Goal: Task Accomplishment & Management: Manage account settings

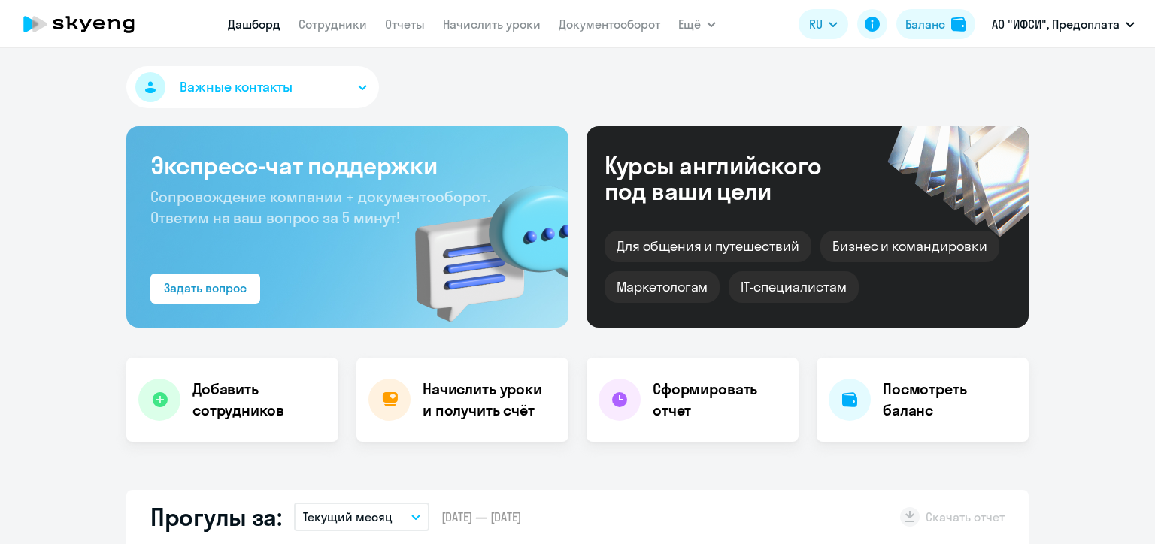
select select "30"
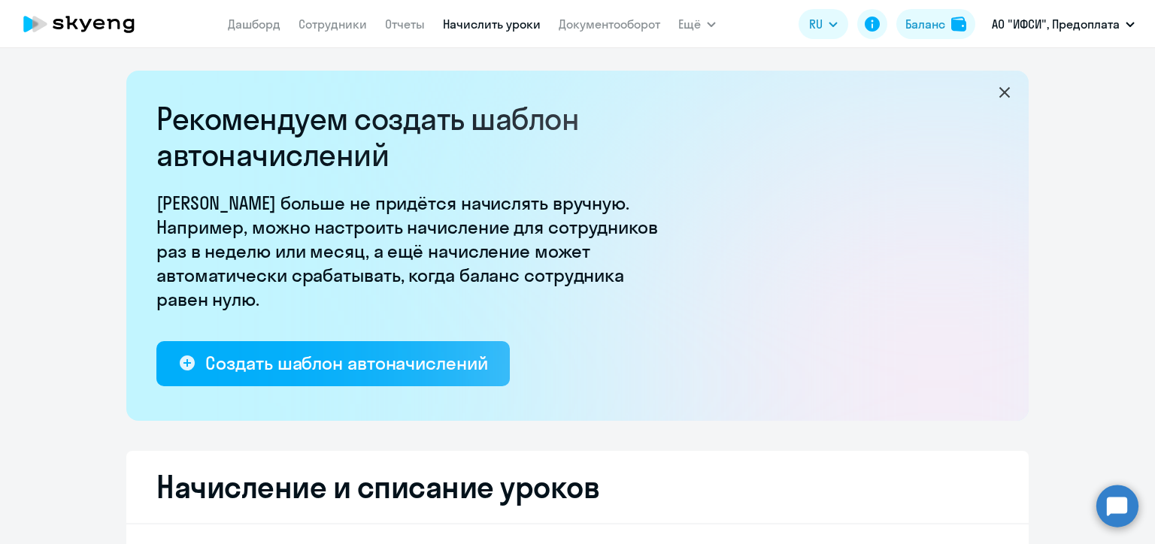
select select "10"
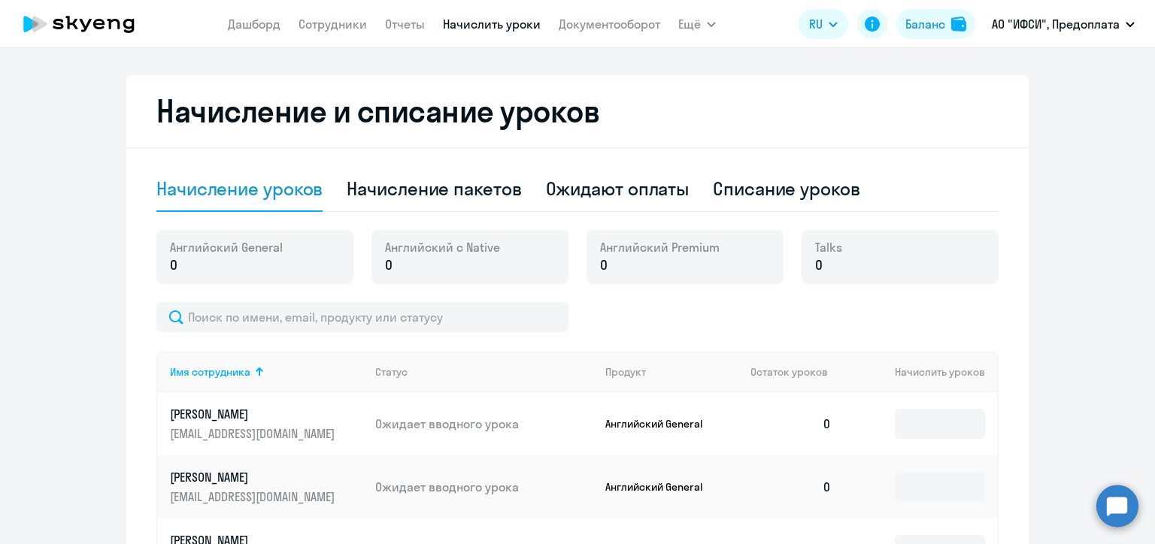
scroll to position [451, 0]
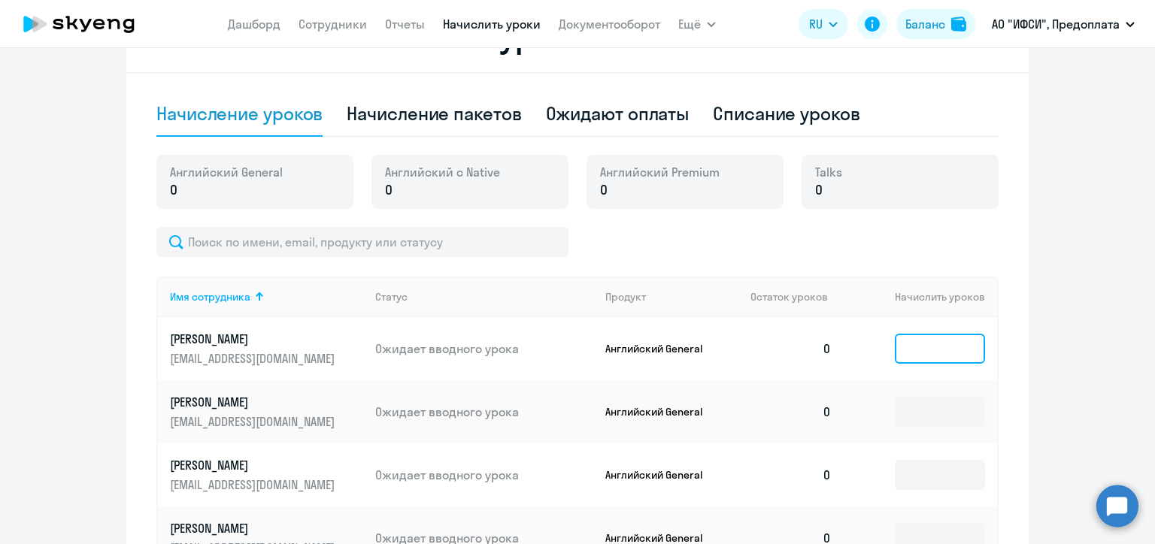
click at [908, 350] on input at bounding box center [940, 349] width 90 height 30
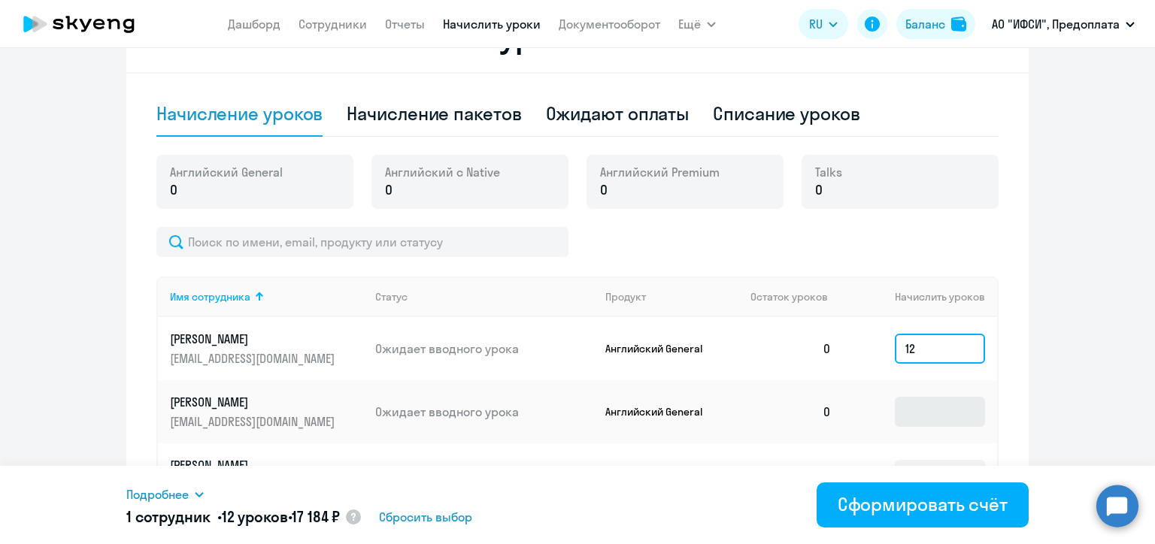
type input "12"
click at [921, 416] on input at bounding box center [940, 412] width 90 height 30
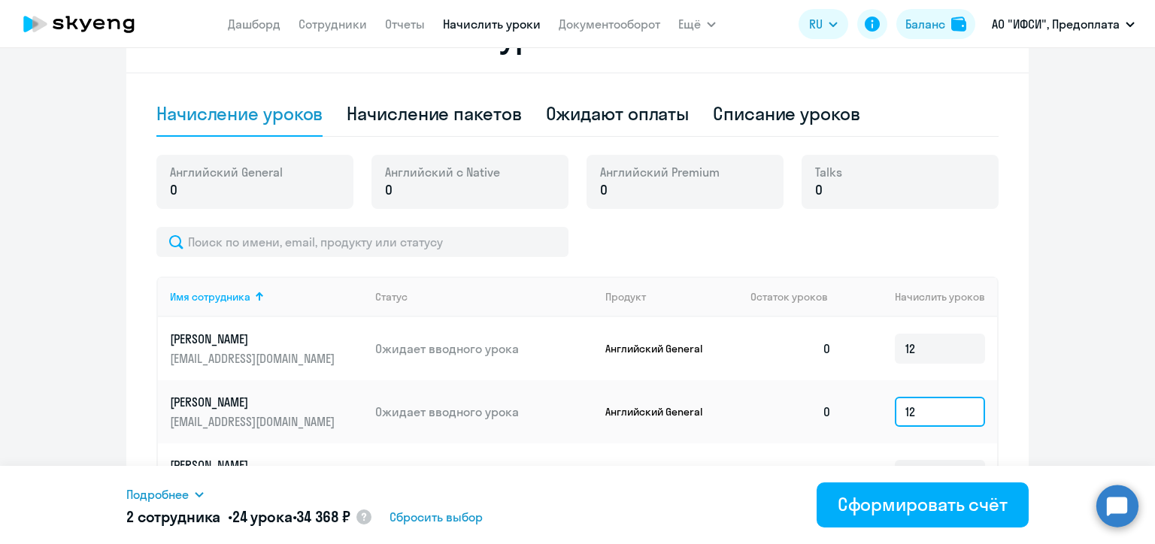
scroll to position [602, 0]
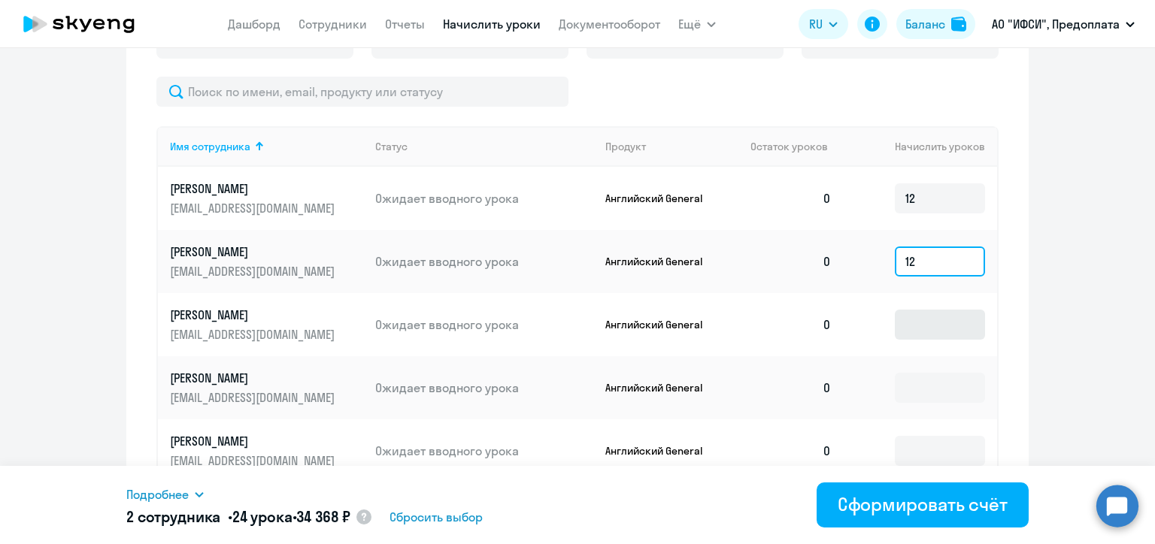
type input "12"
click at [911, 318] on input at bounding box center [940, 325] width 90 height 30
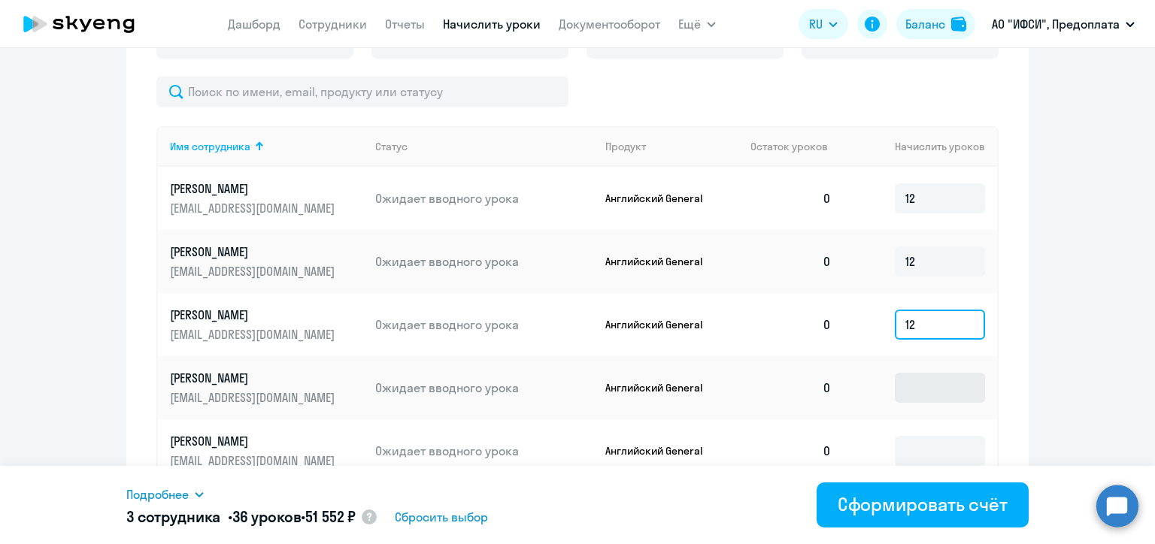
type input "12"
click at [916, 383] on input at bounding box center [940, 388] width 90 height 30
type input "12"
click at [957, 21] on img at bounding box center [958, 24] width 15 height 15
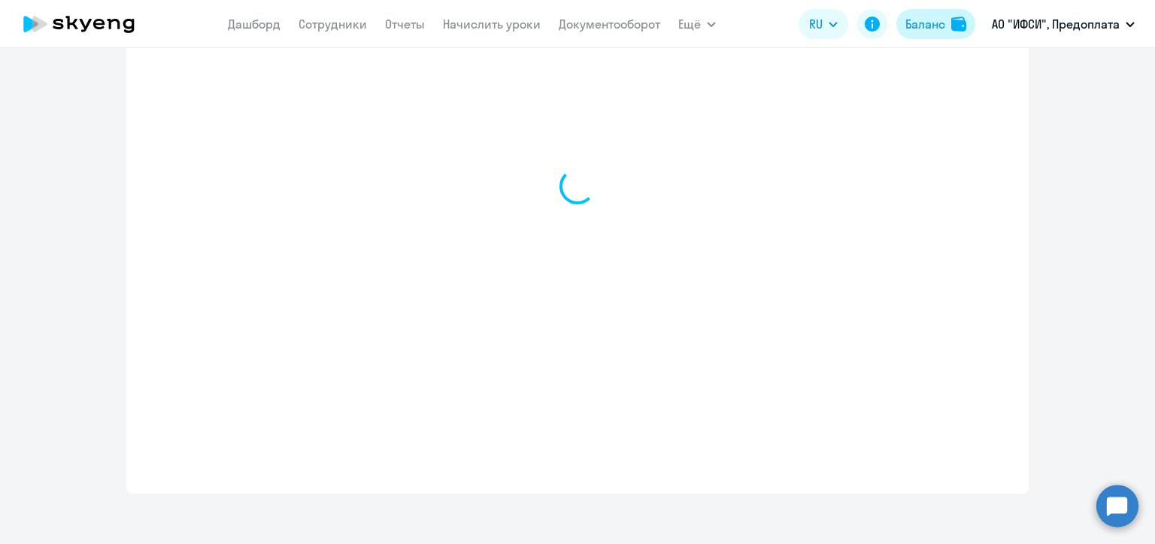
select select "english_adult_not_native_speaker"
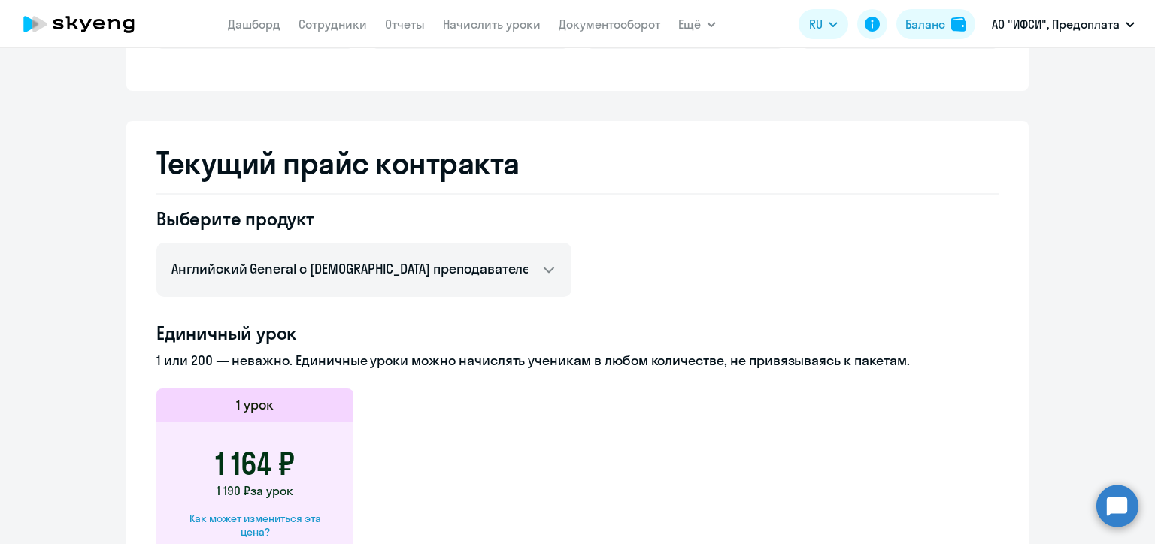
scroll to position [279, 0]
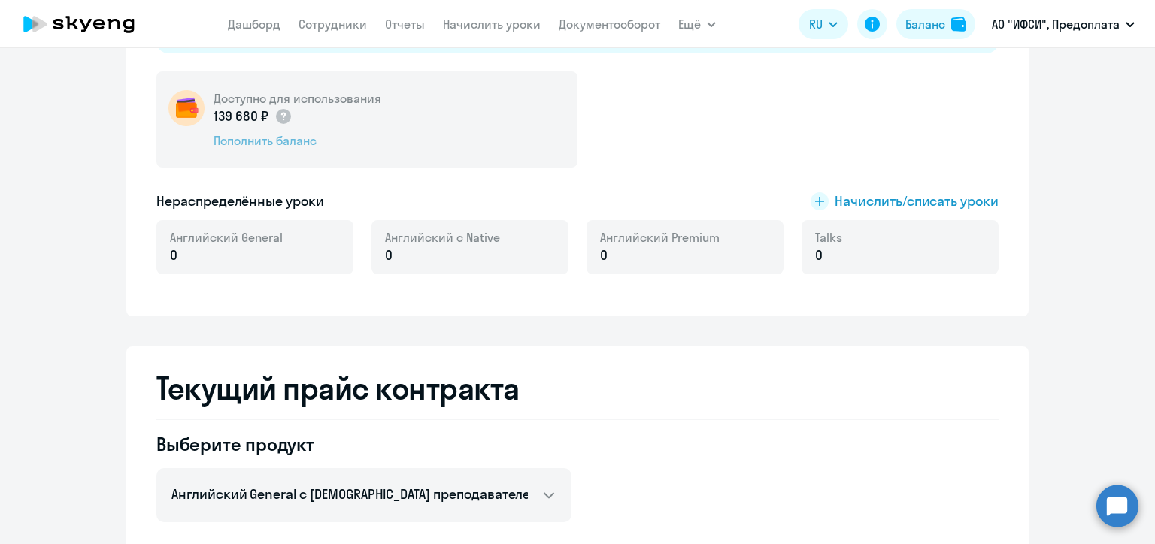
click at [286, 137] on div "Пополнить баланс" at bounding box center [298, 140] width 168 height 17
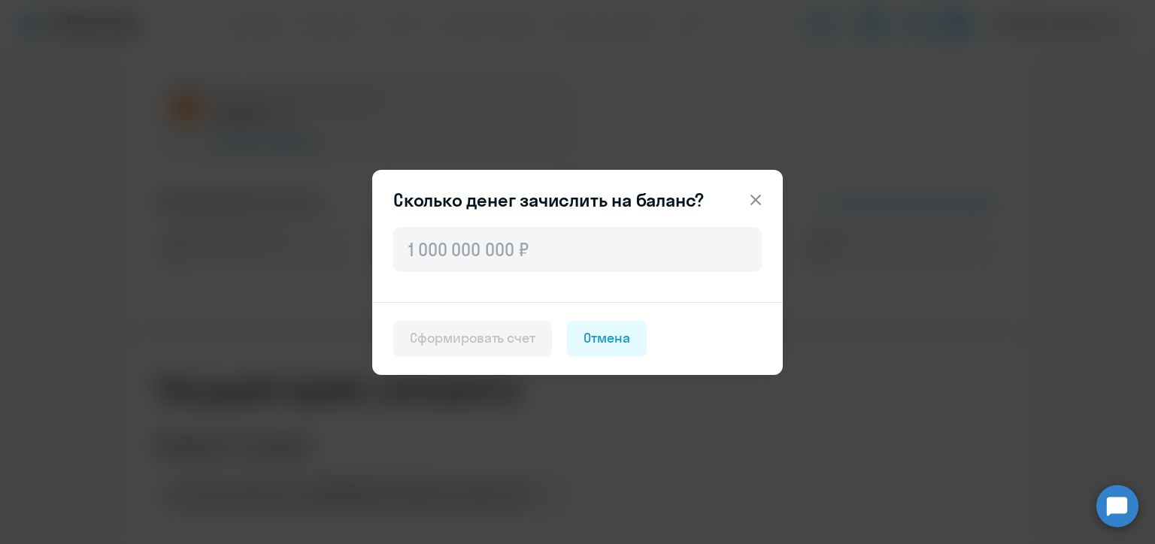
click at [750, 199] on icon at bounding box center [756, 200] width 18 height 18
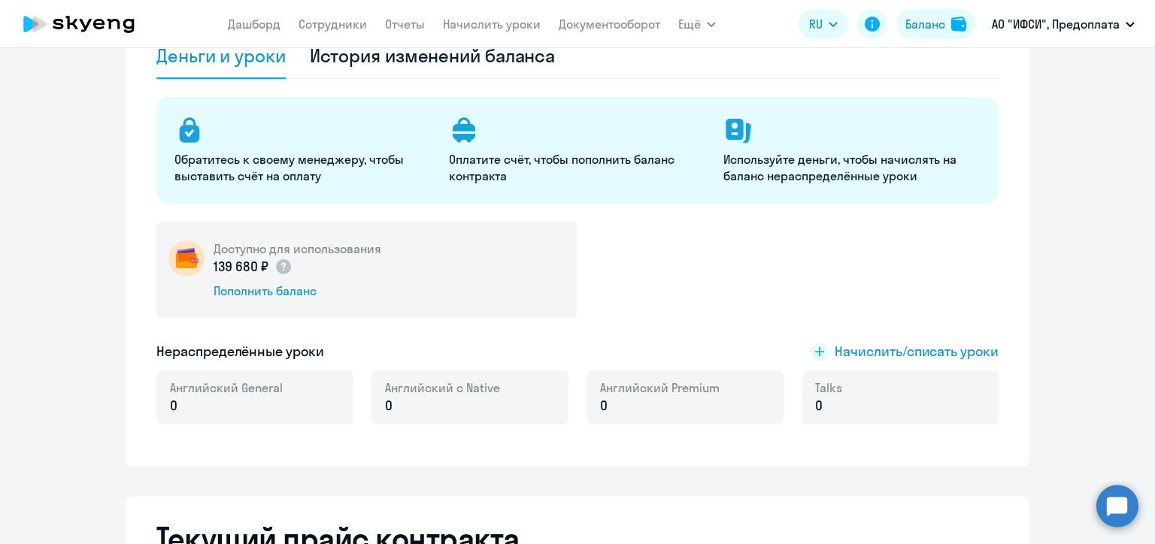
scroll to position [53, 0]
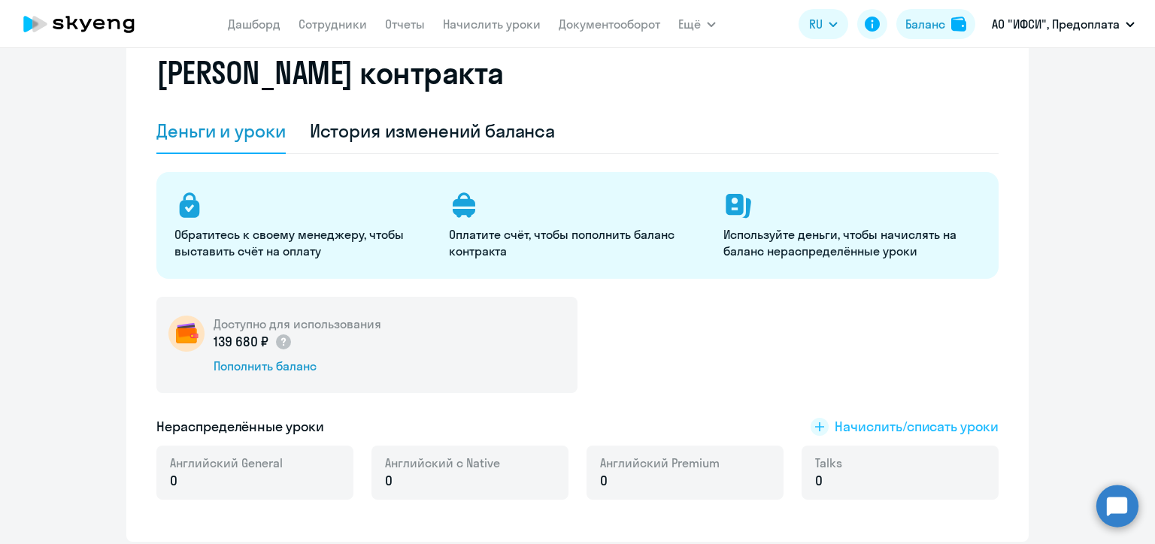
click at [847, 422] on span "Начислить/списать уроки" at bounding box center [917, 427] width 164 height 20
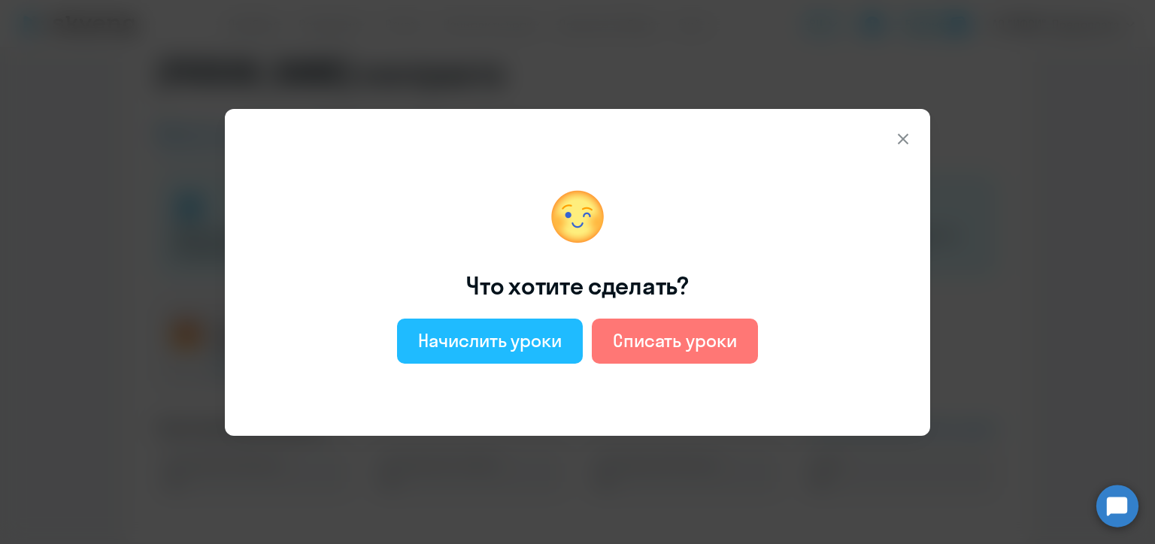
click at [494, 349] on div "Начислить уроки" at bounding box center [490, 341] width 144 height 24
select select "english_adult_not_native_speaker"
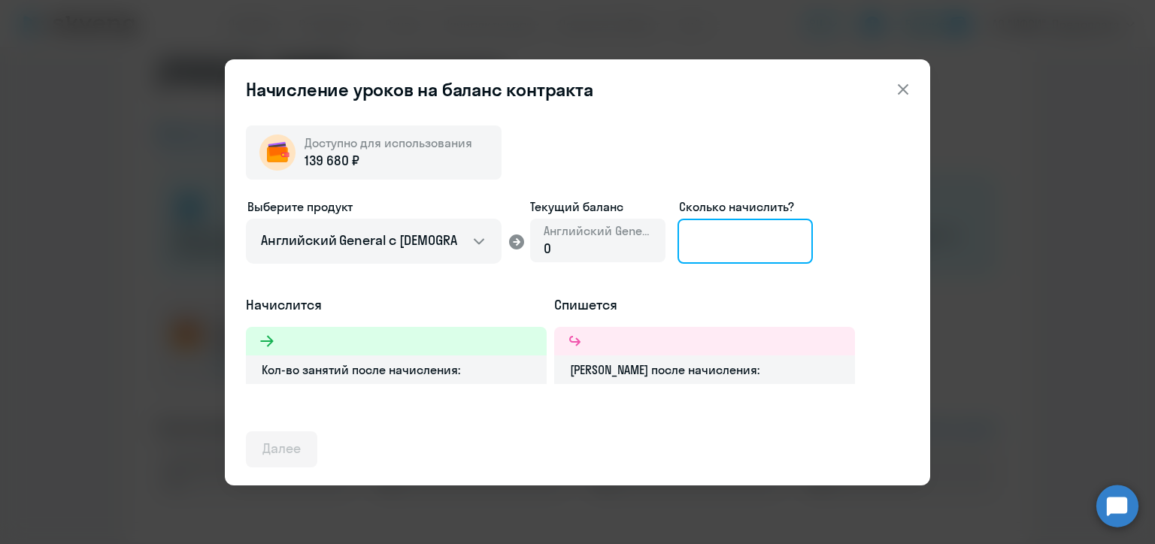
click at [710, 244] on input at bounding box center [745, 241] width 135 height 45
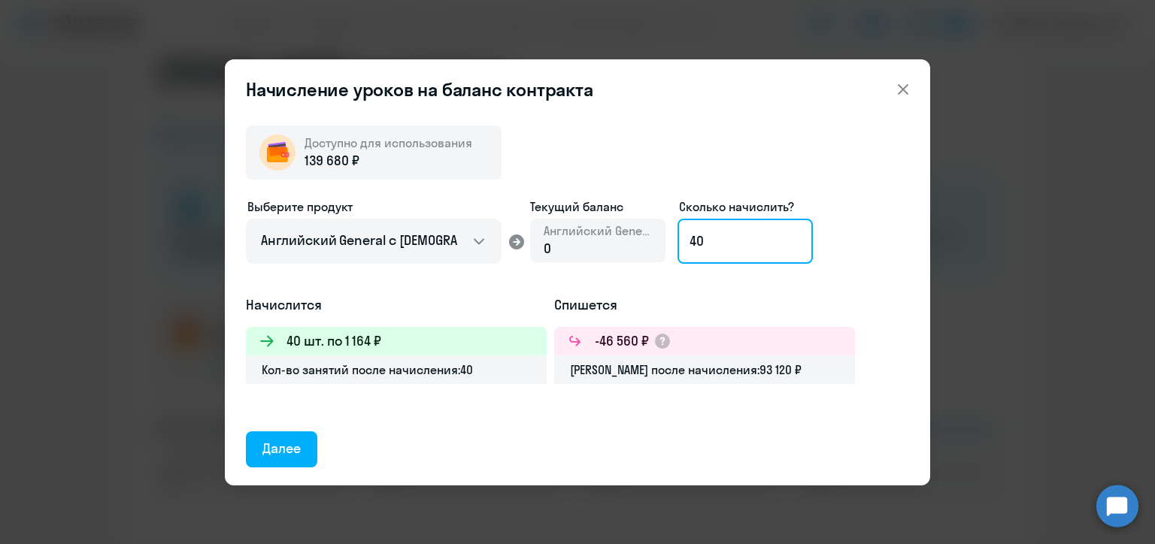
drag, startPoint x: 710, startPoint y: 244, endPoint x: 687, endPoint y: 244, distance: 22.6
click at [687, 244] on input "40" at bounding box center [745, 241] width 135 height 45
type input "50"
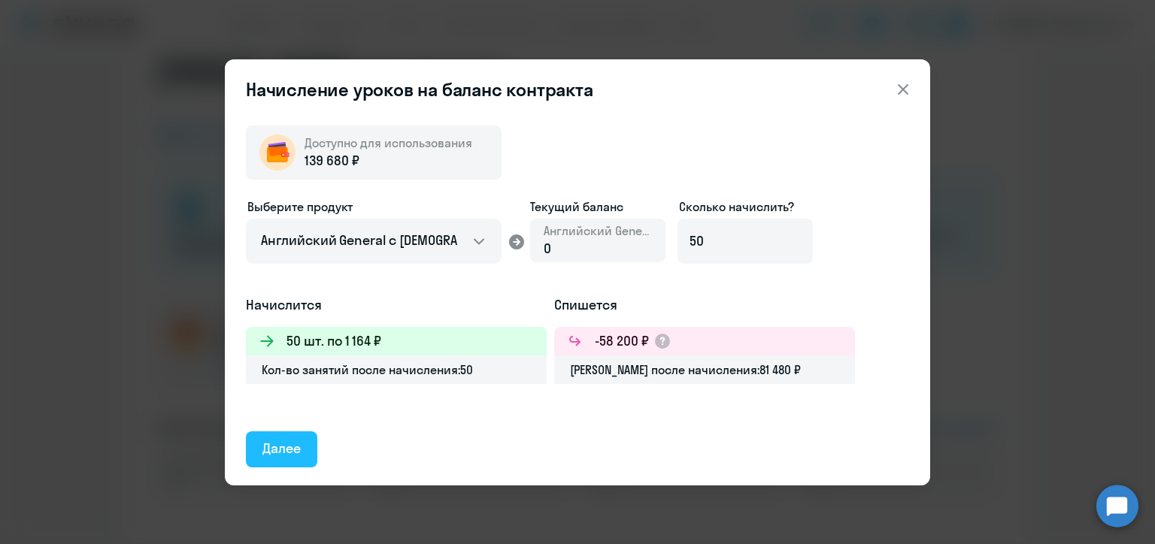
click at [284, 451] on div "Далее" at bounding box center [281, 449] width 38 height 20
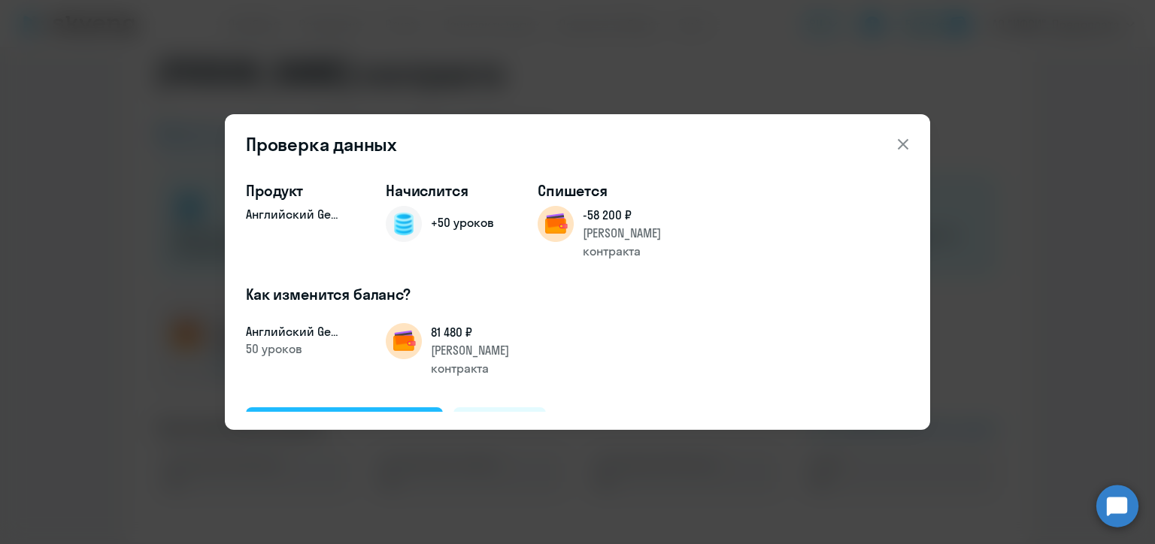
click at [367, 415] on div "Подтвердить и начислить" at bounding box center [344, 425] width 164 height 20
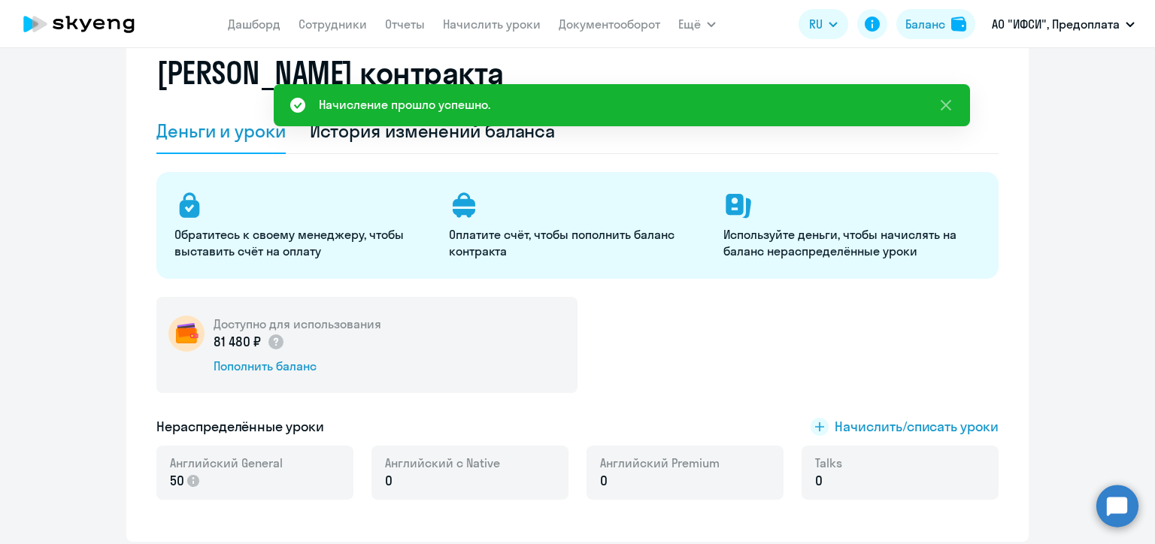
scroll to position [0, 0]
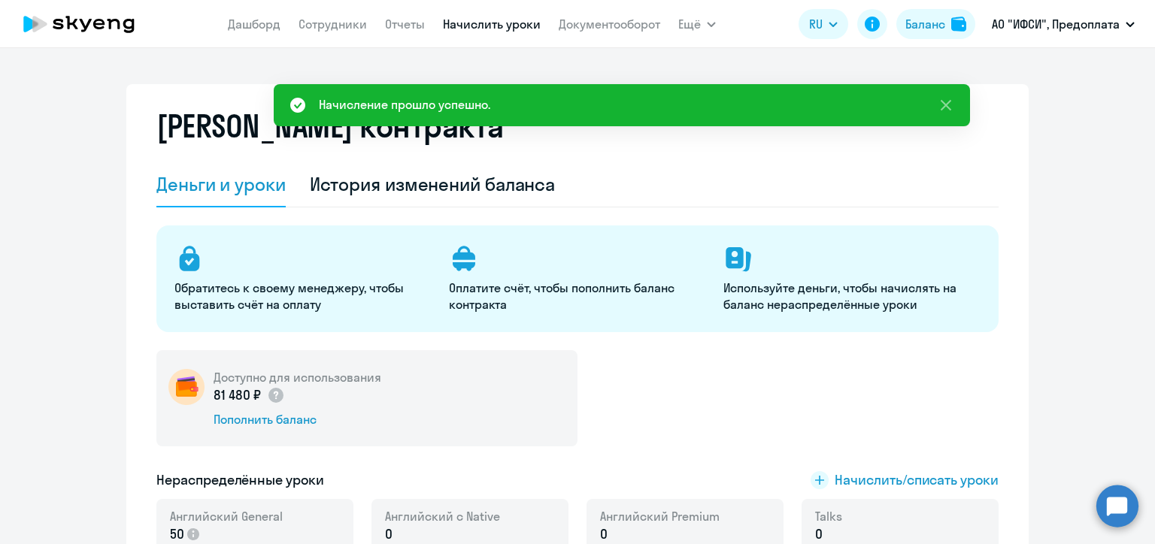
click at [501, 25] on link "Начислить уроки" at bounding box center [492, 24] width 98 height 15
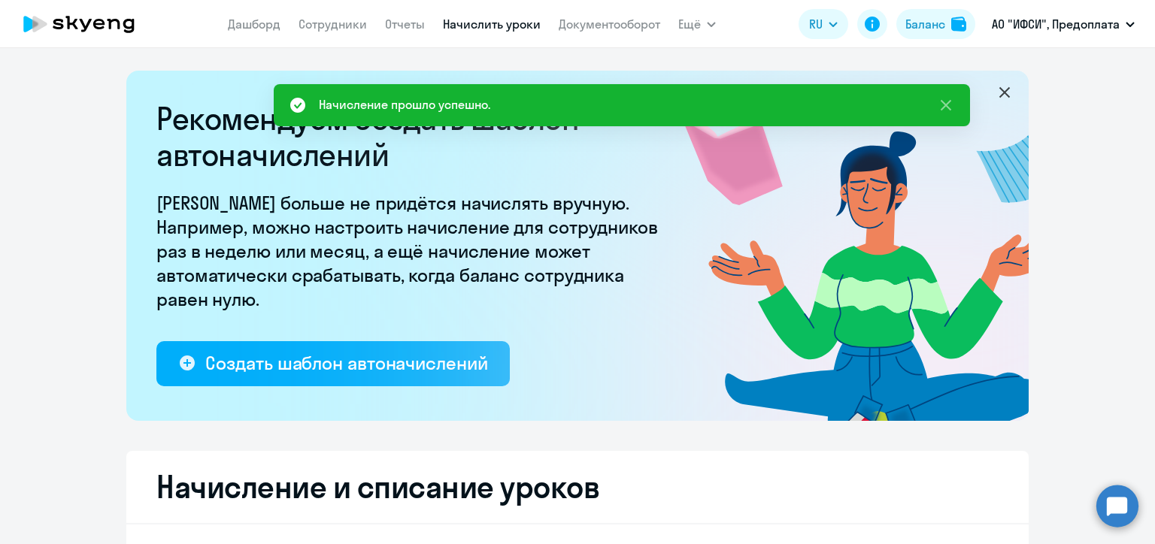
select select "10"
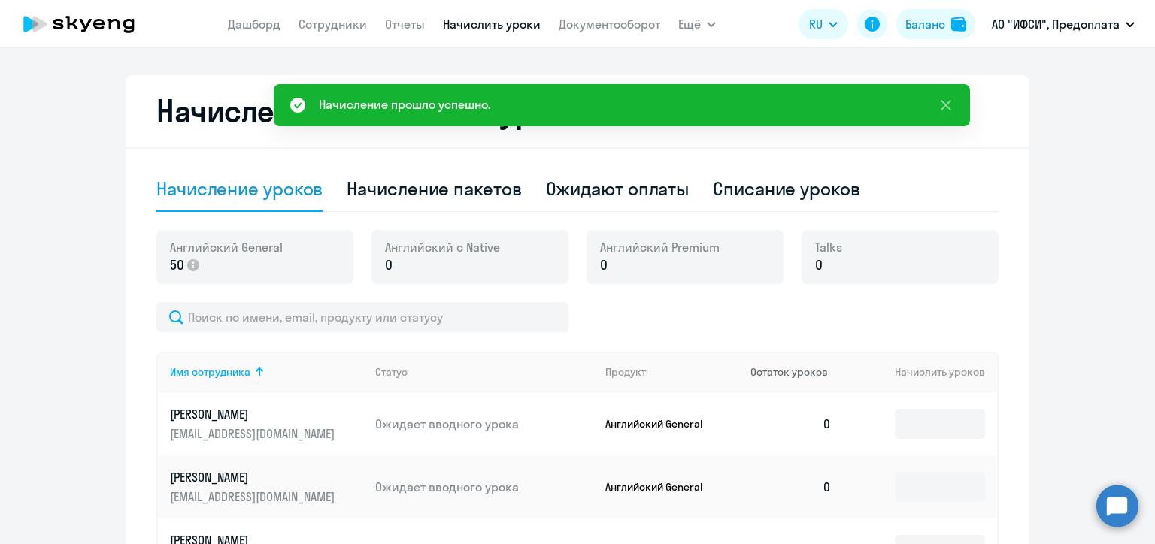
scroll to position [451, 0]
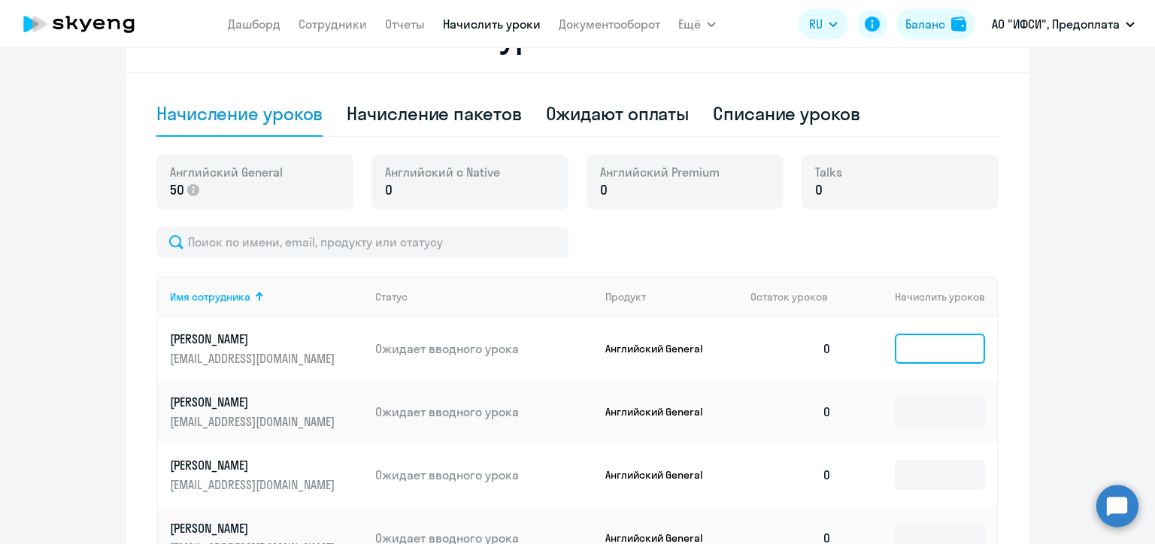
click at [929, 351] on input at bounding box center [940, 349] width 90 height 30
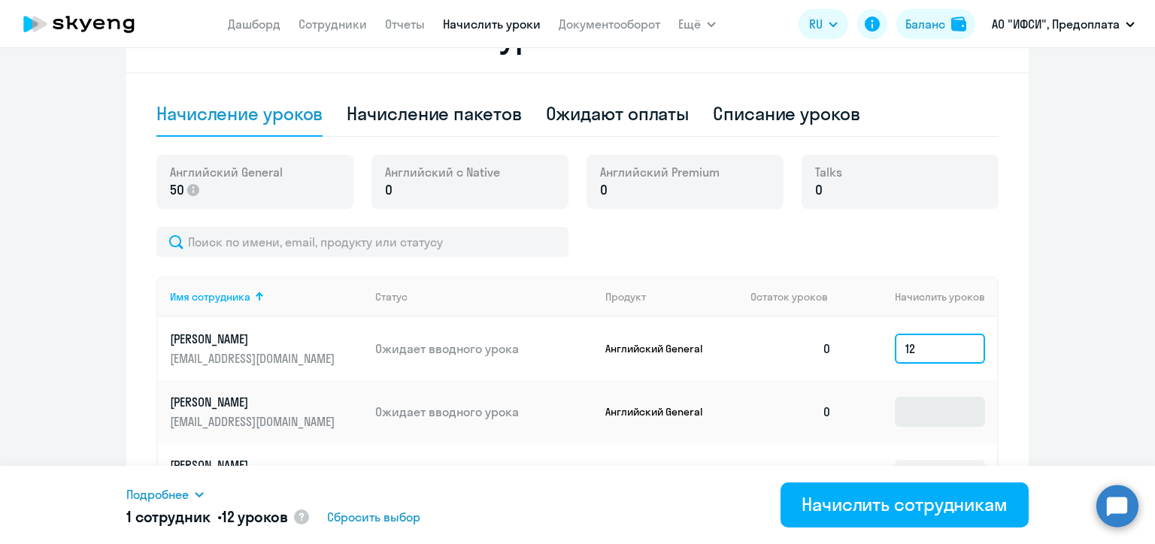
type input "12"
click at [928, 412] on input at bounding box center [940, 412] width 90 height 30
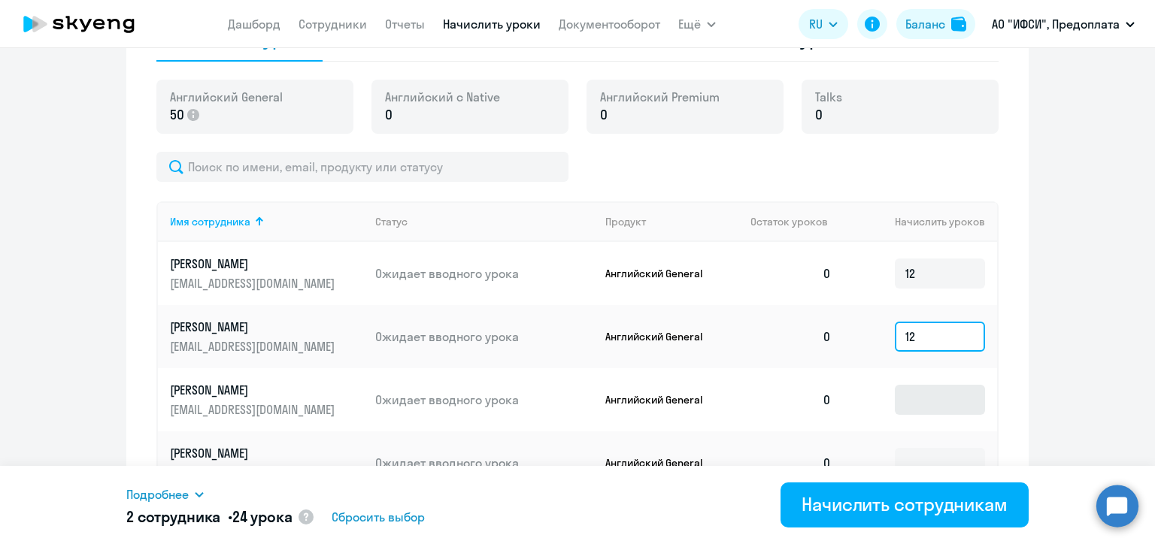
type input "12"
click at [930, 401] on input at bounding box center [940, 400] width 90 height 30
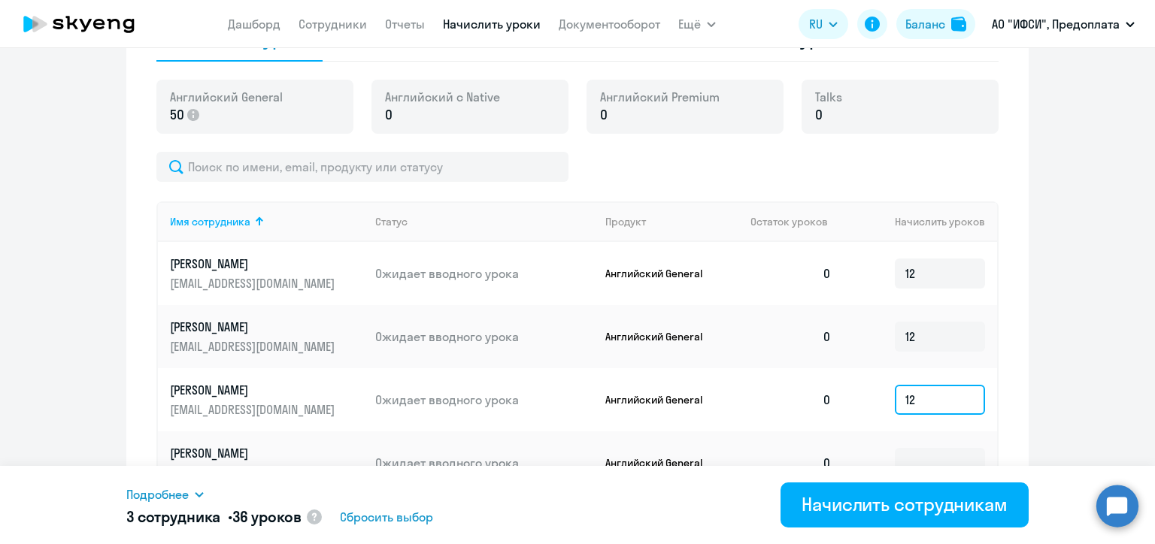
scroll to position [602, 0]
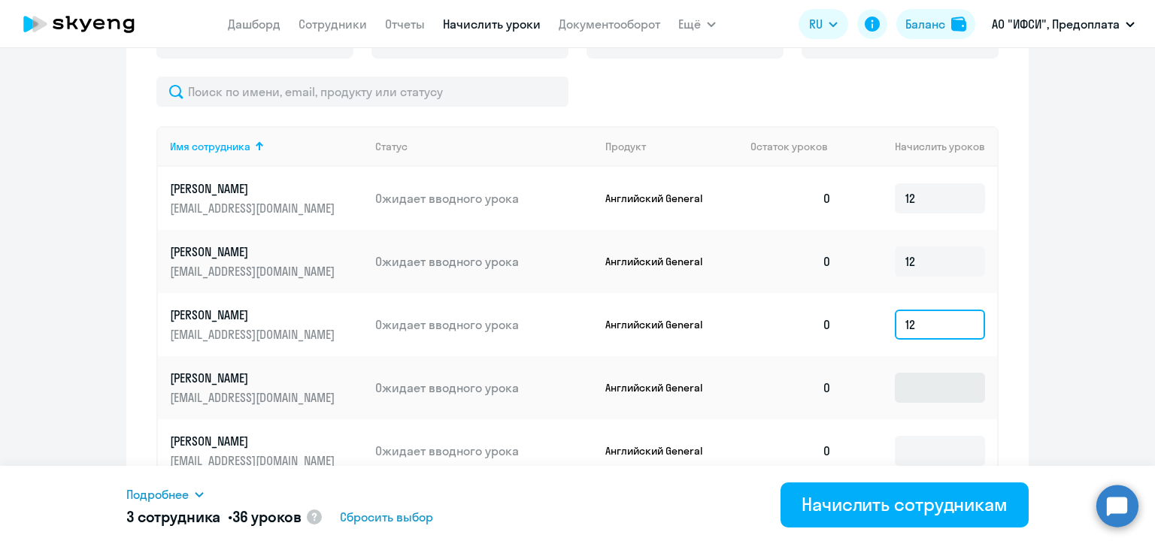
type input "12"
click at [920, 386] on input at bounding box center [940, 388] width 90 height 30
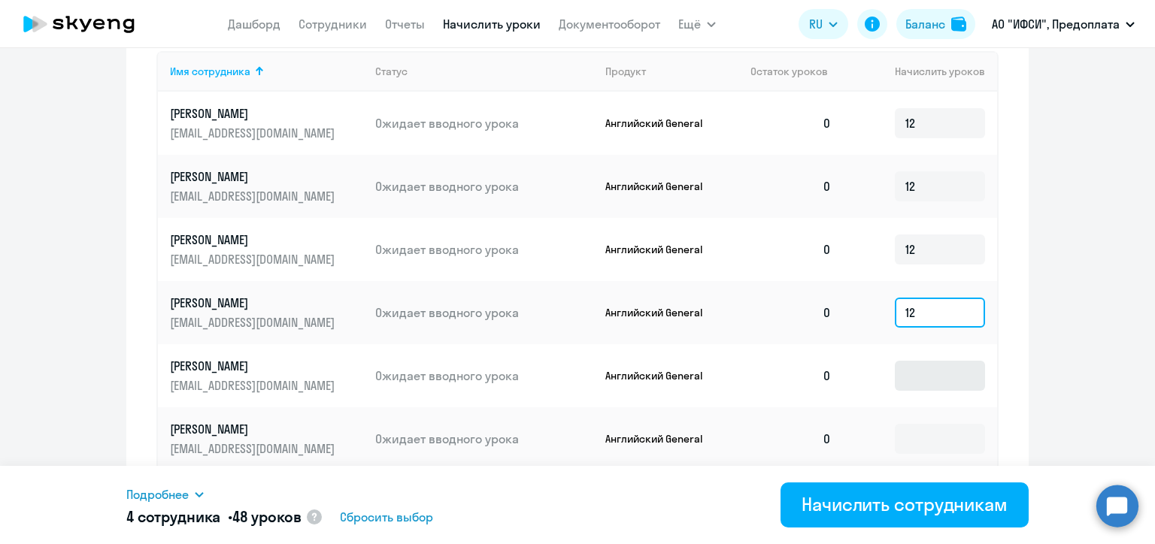
type input "12"
click at [921, 375] on input at bounding box center [940, 376] width 90 height 30
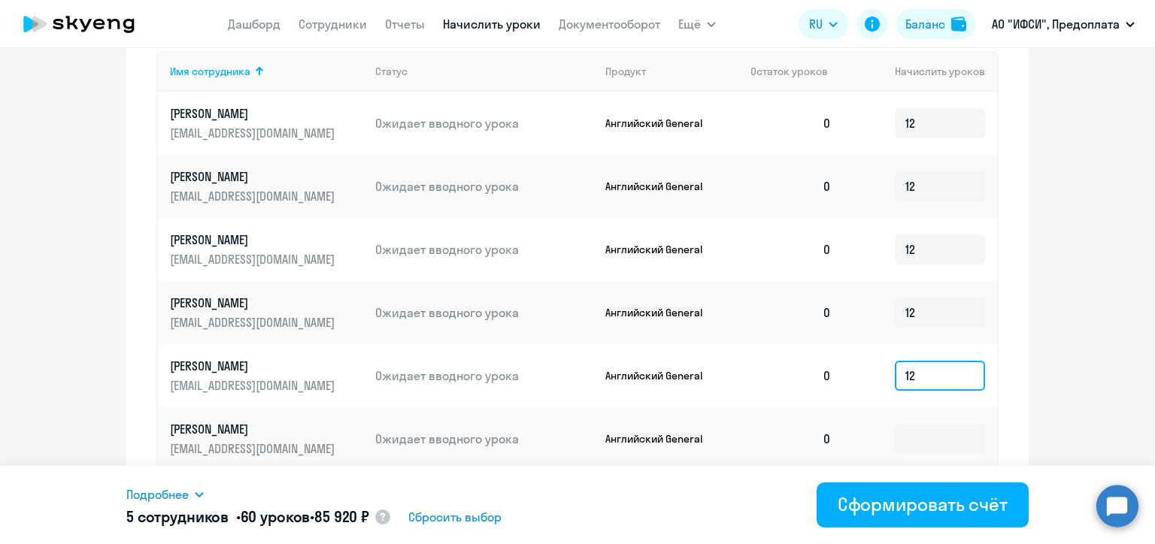
type input "1"
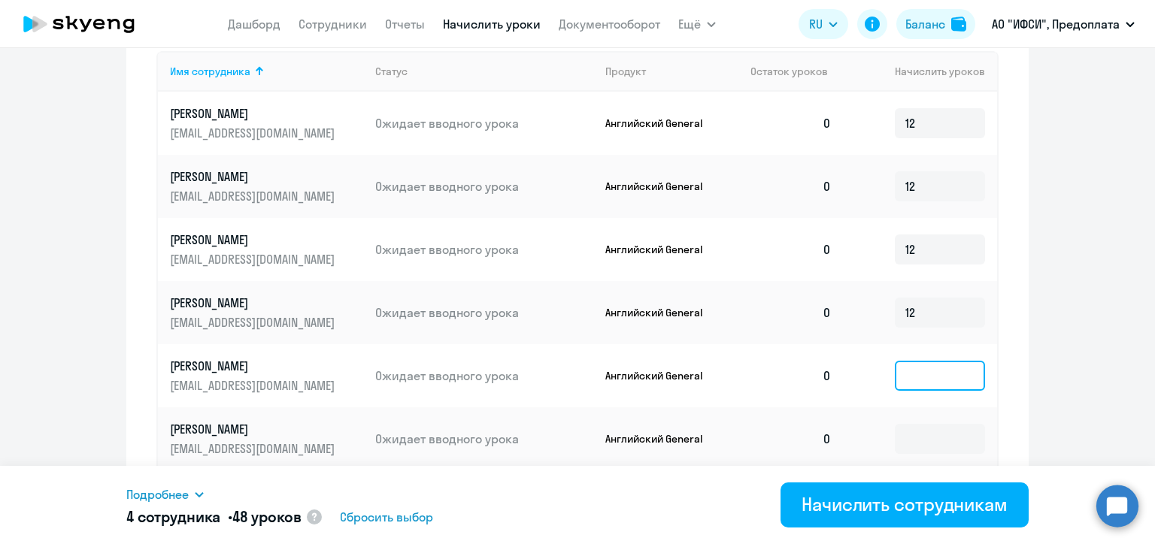
scroll to position [978, 0]
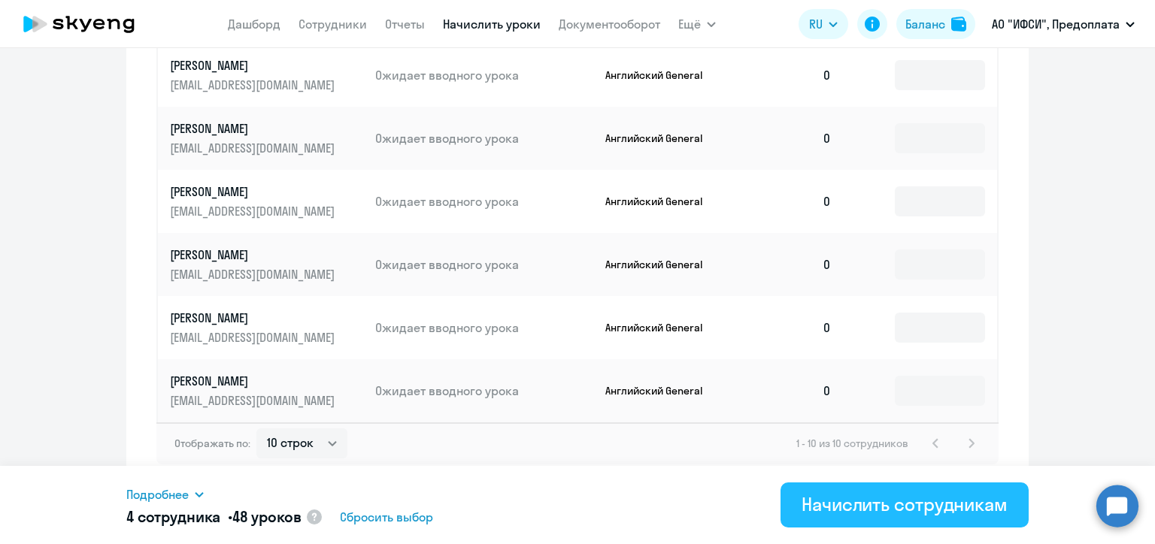
click at [850, 511] on div "Начислить сотрудникам" at bounding box center [905, 505] width 206 height 24
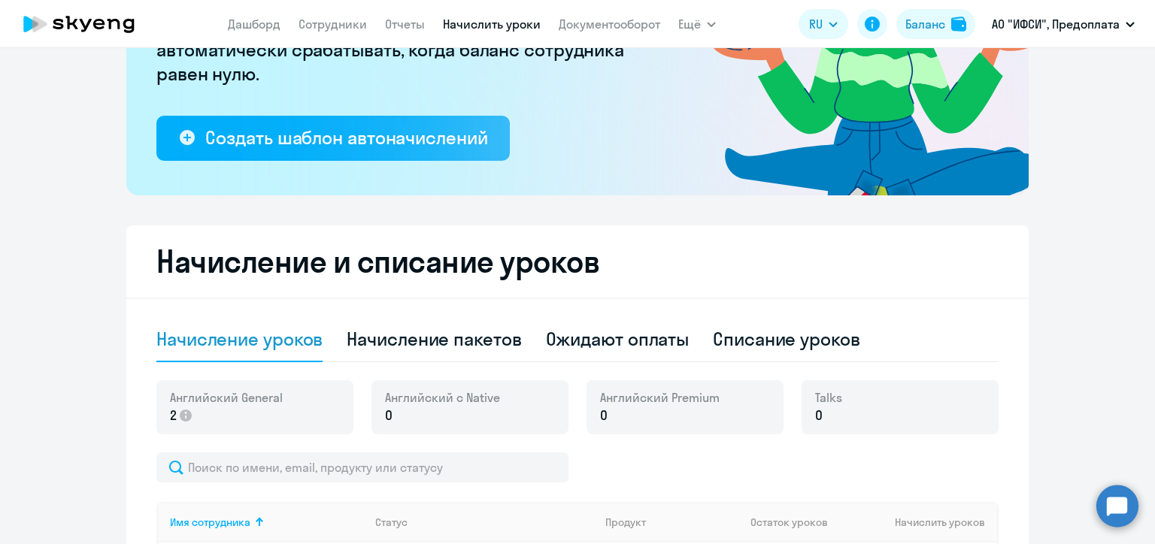
scroll to position [0, 0]
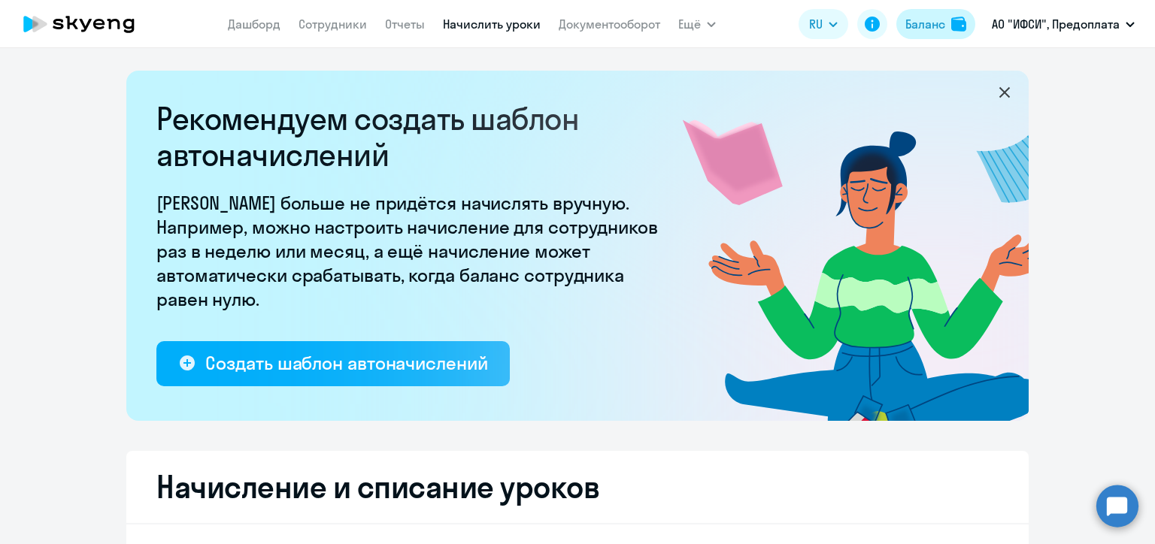
click at [933, 24] on div "Баланс" at bounding box center [925, 24] width 40 height 18
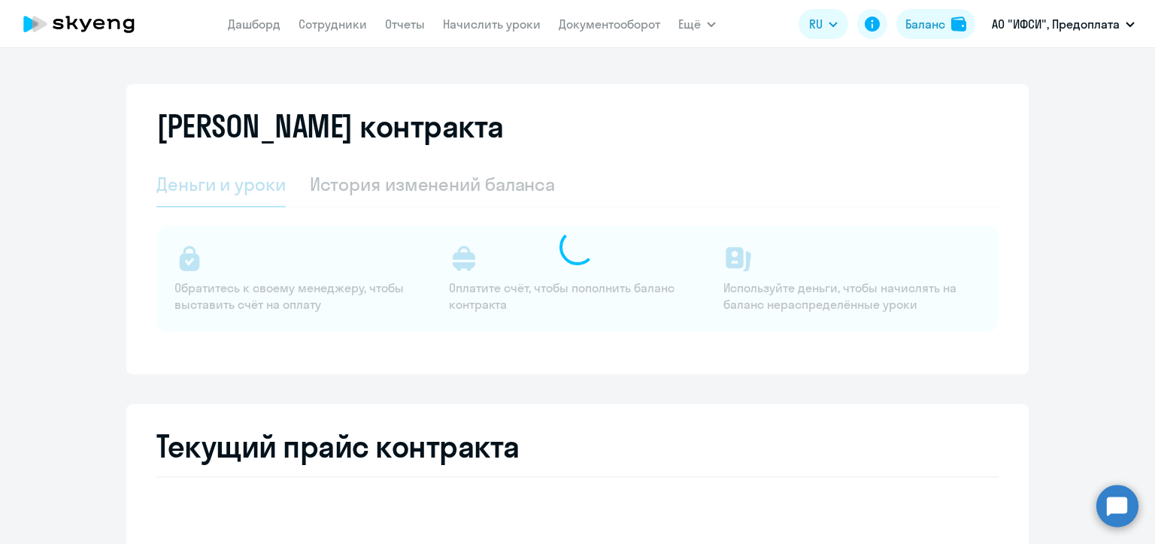
select select "english_adult_not_native_speaker"
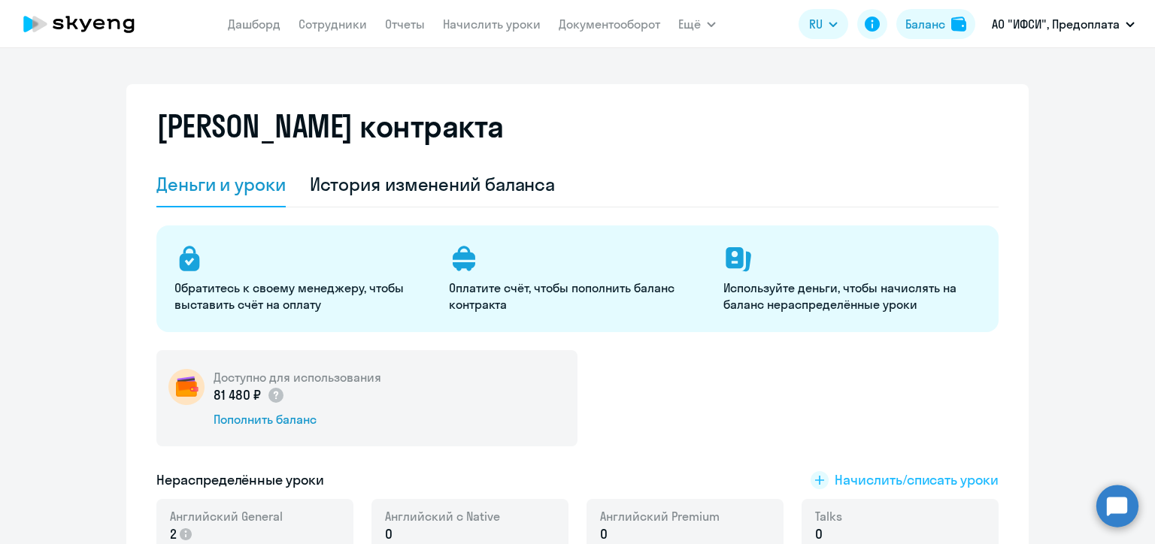
click at [854, 478] on span "Начислить/списать уроки" at bounding box center [917, 481] width 164 height 20
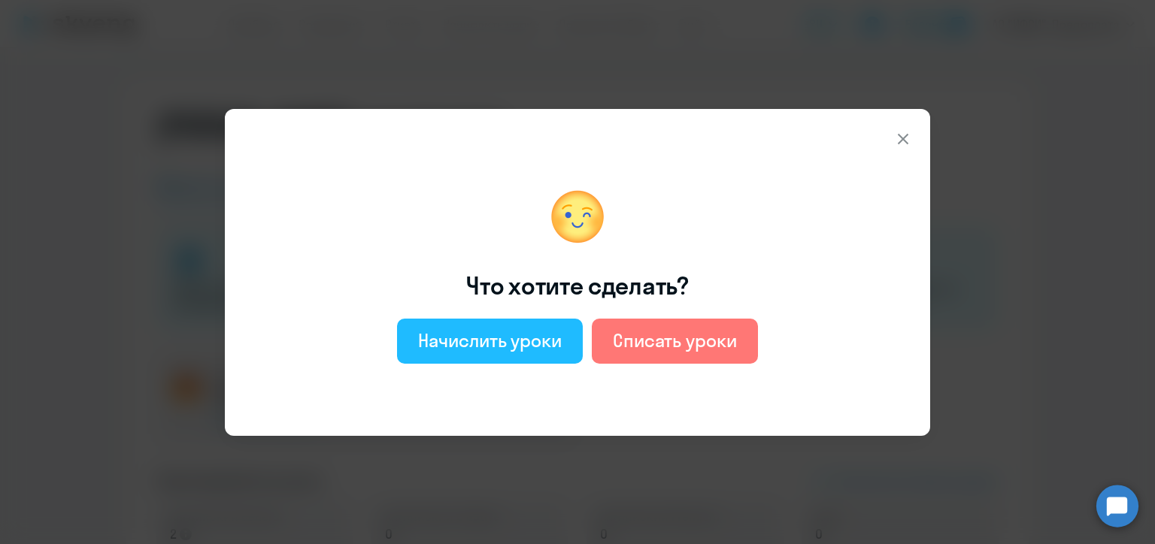
click at [513, 340] on div "Начислить уроки" at bounding box center [490, 341] width 144 height 24
select select "english_adult_not_native_speaker"
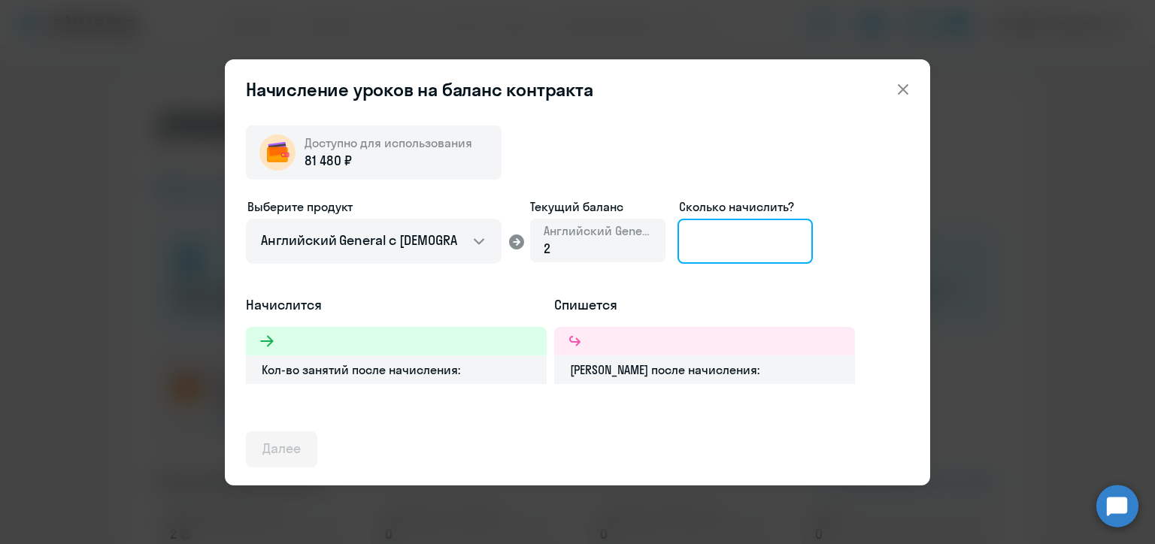
click at [722, 242] on input at bounding box center [745, 241] width 135 height 45
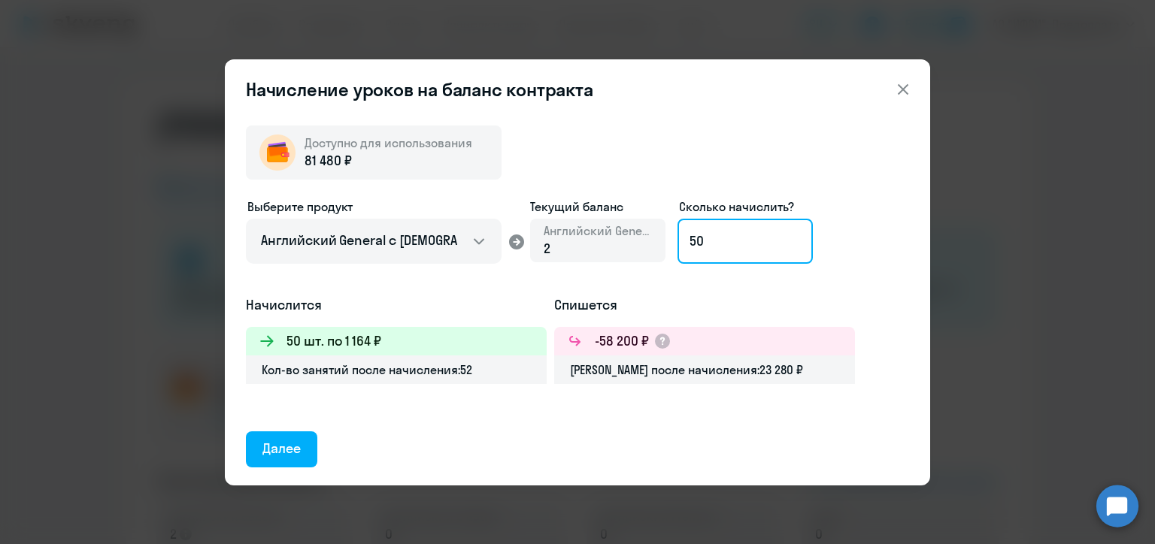
type input "5"
type input "6"
type input "70"
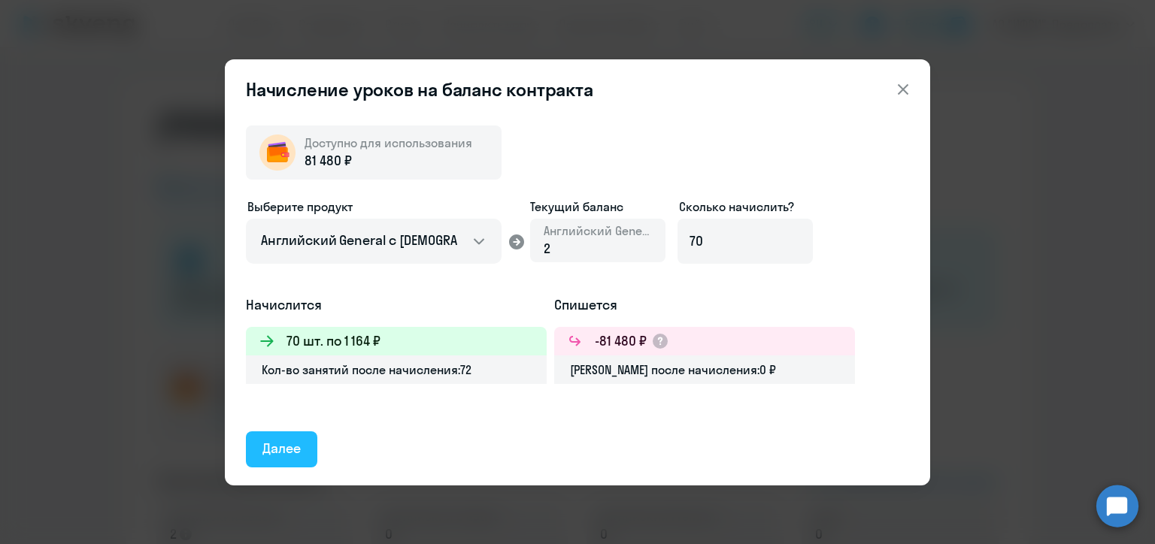
click at [284, 449] on div "Далее" at bounding box center [281, 449] width 38 height 20
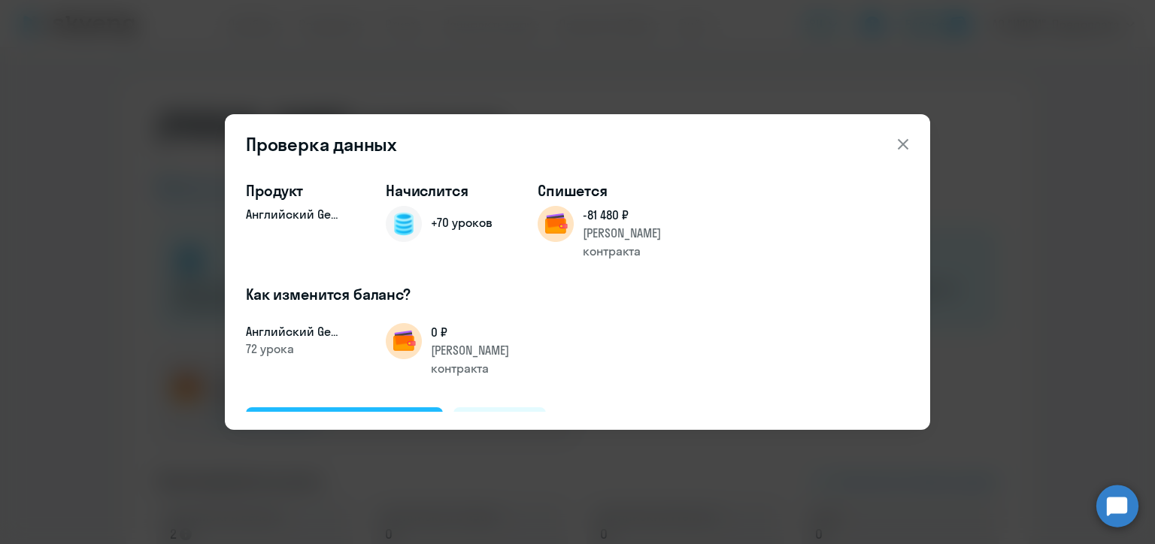
click at [359, 415] on div "Подтвердить и начислить" at bounding box center [344, 425] width 164 height 20
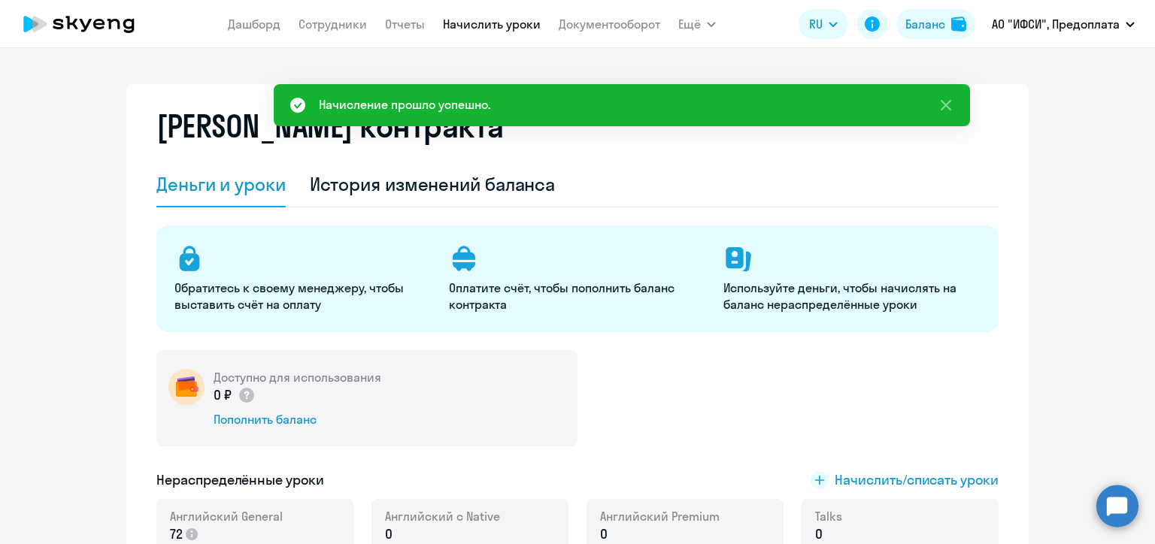
click at [513, 24] on link "Начислить уроки" at bounding box center [492, 24] width 98 height 15
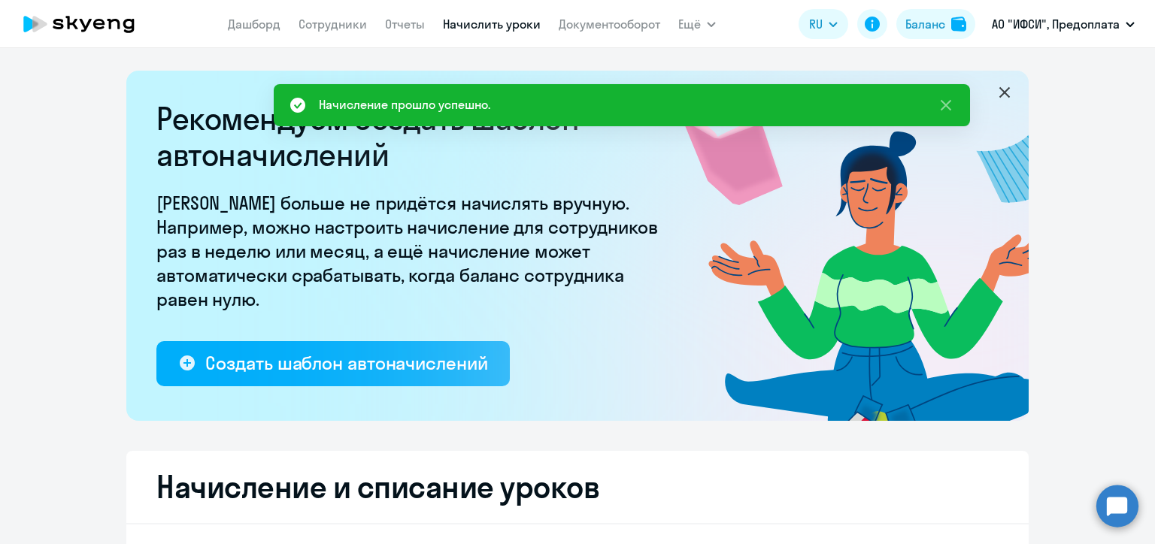
select select "10"
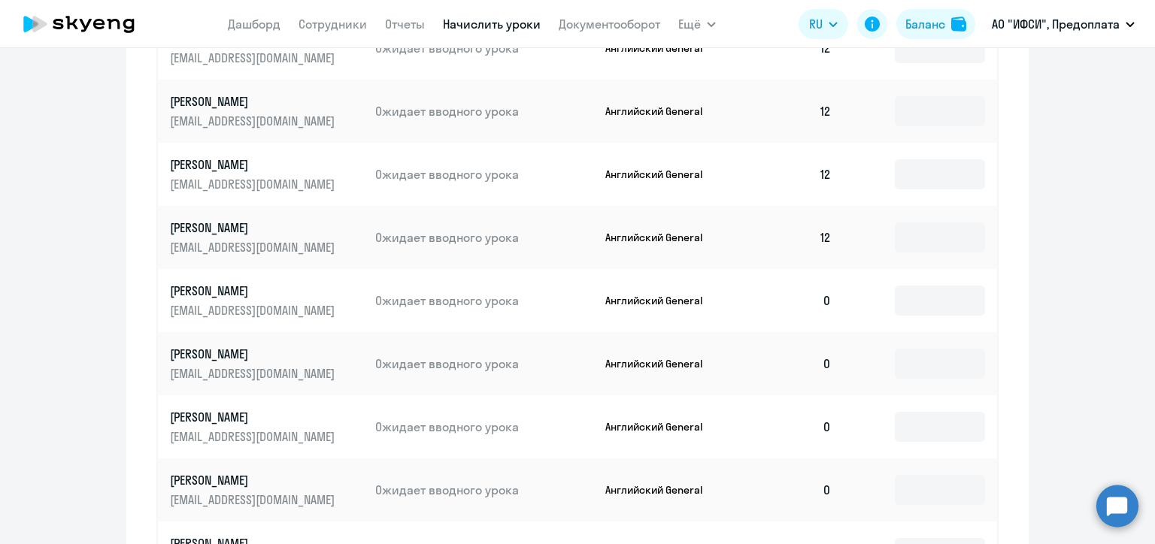
scroll to position [677, 0]
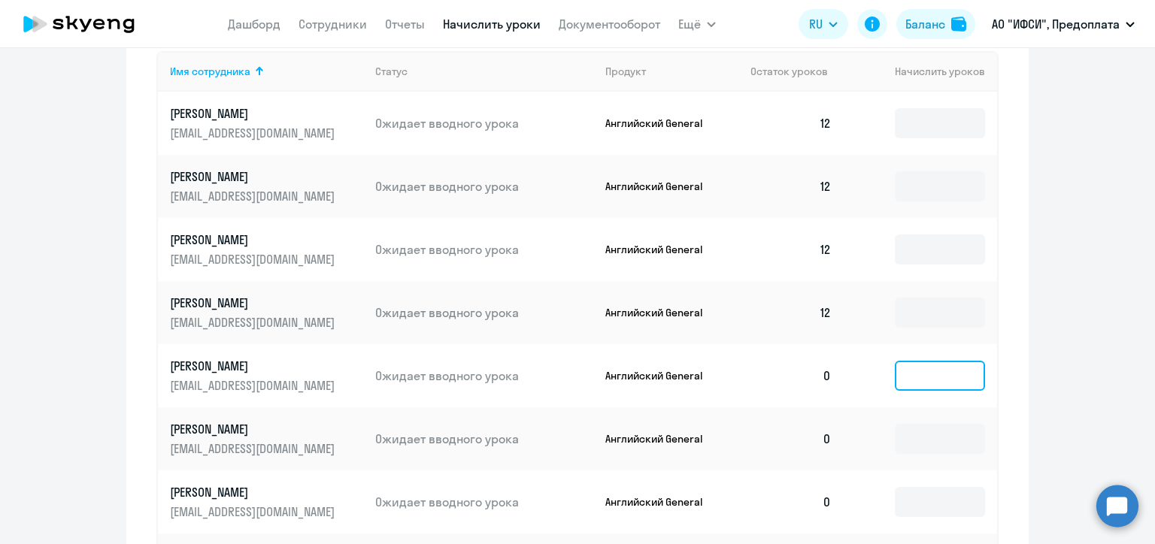
click at [916, 379] on input at bounding box center [940, 376] width 90 height 30
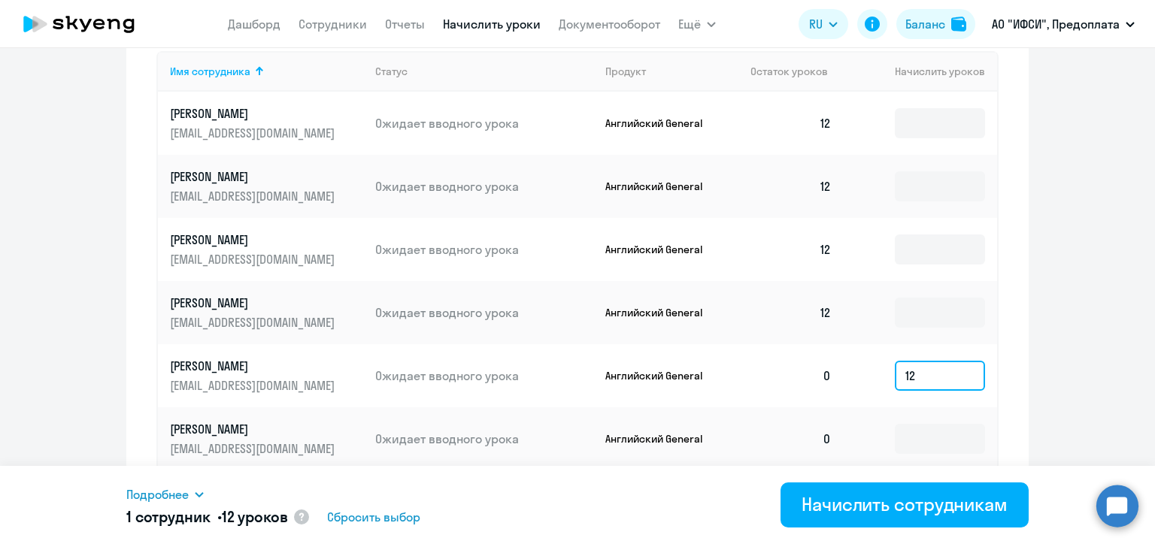
scroll to position [752, 0]
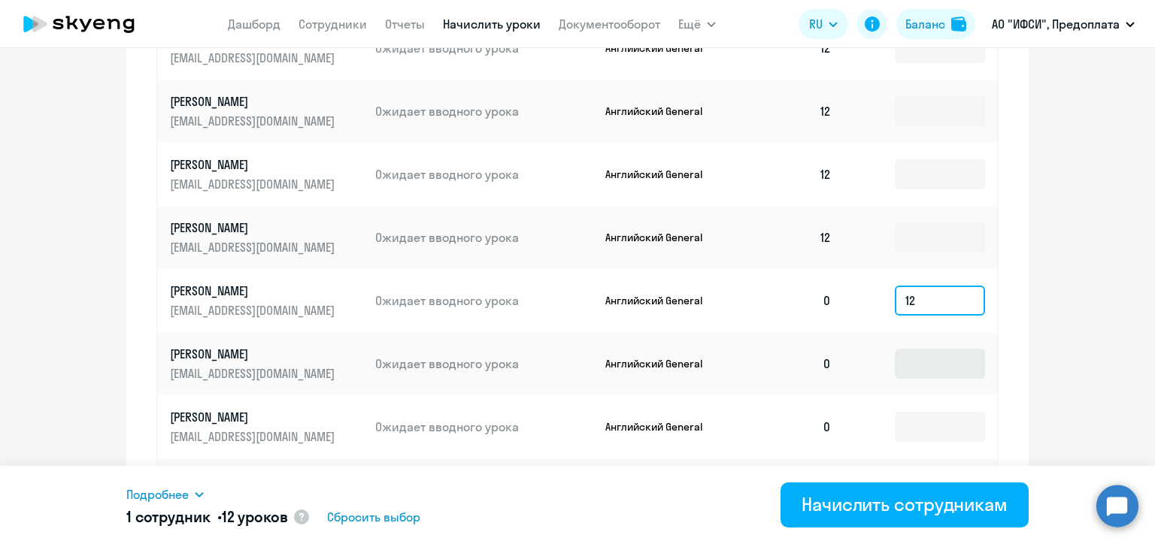
type input "12"
click at [915, 362] on input at bounding box center [940, 364] width 90 height 30
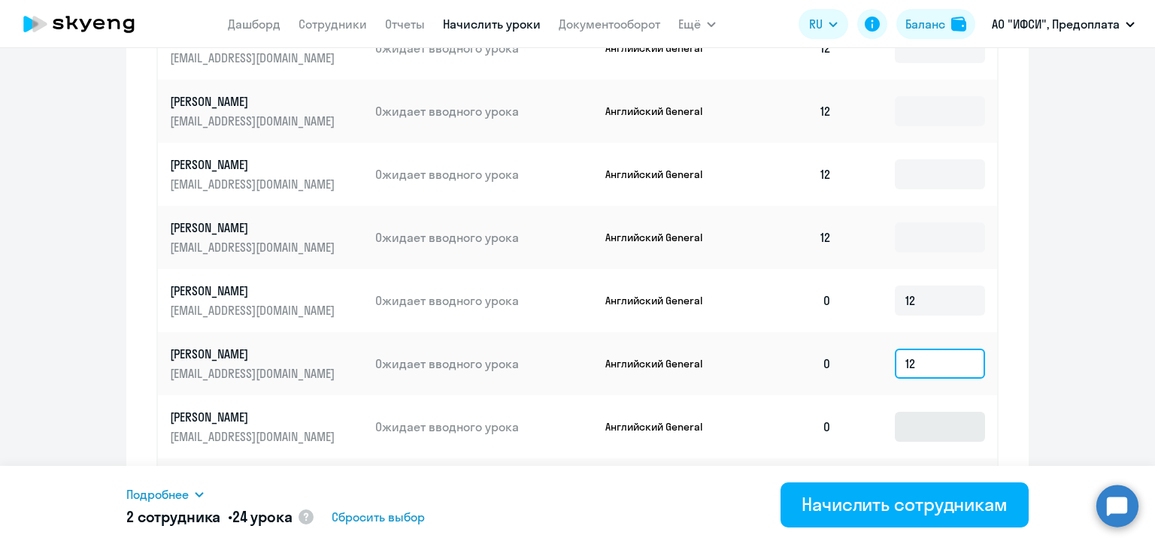
type input "12"
click at [921, 428] on input at bounding box center [940, 427] width 90 height 30
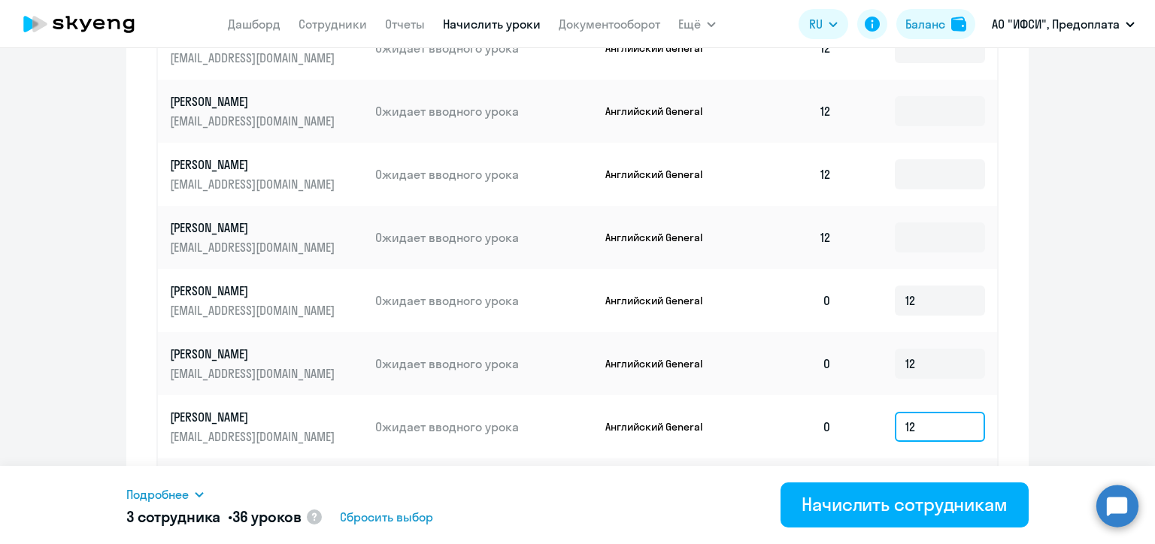
scroll to position [902, 0]
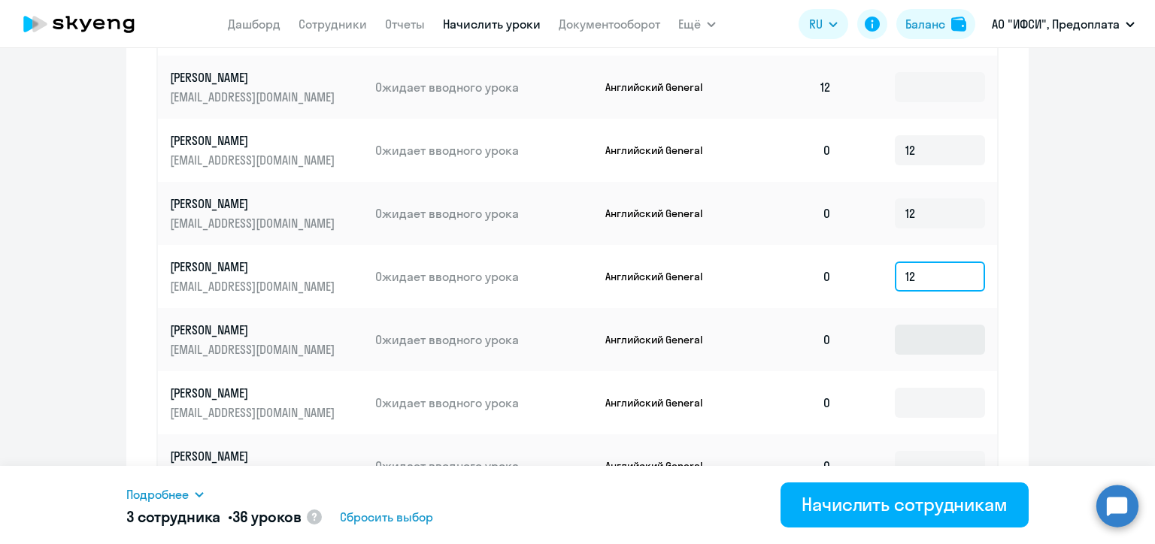
type input "12"
click at [919, 338] on input at bounding box center [940, 340] width 90 height 30
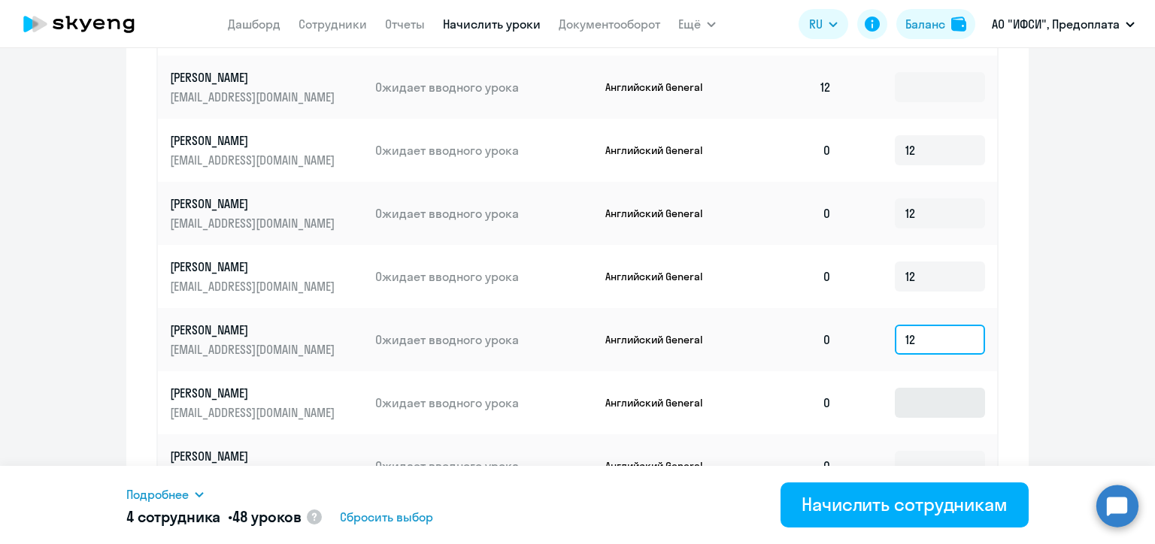
type input "12"
click at [911, 395] on input at bounding box center [940, 403] width 90 height 30
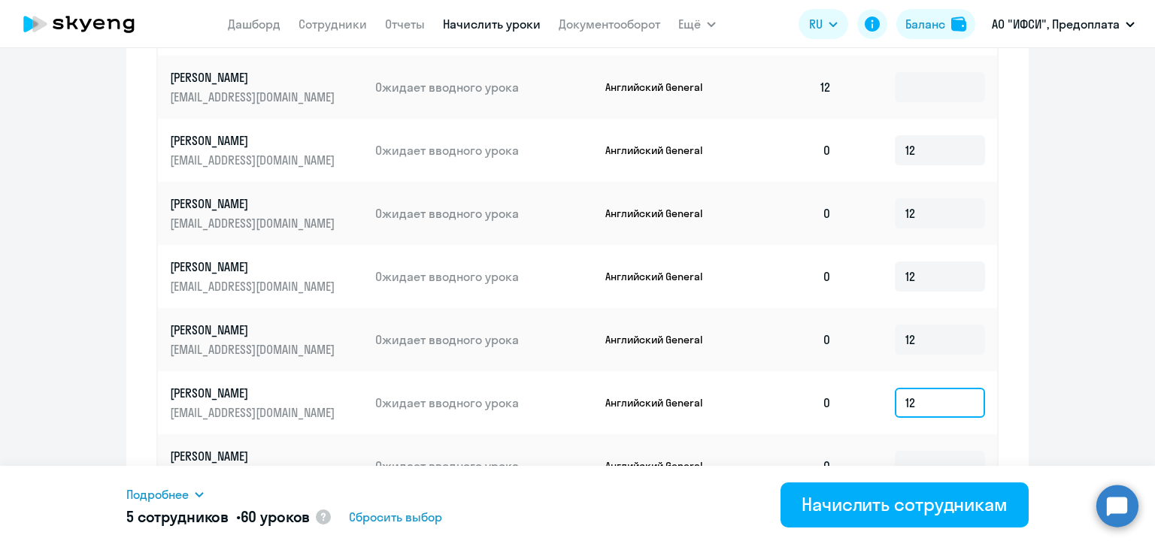
scroll to position [978, 0]
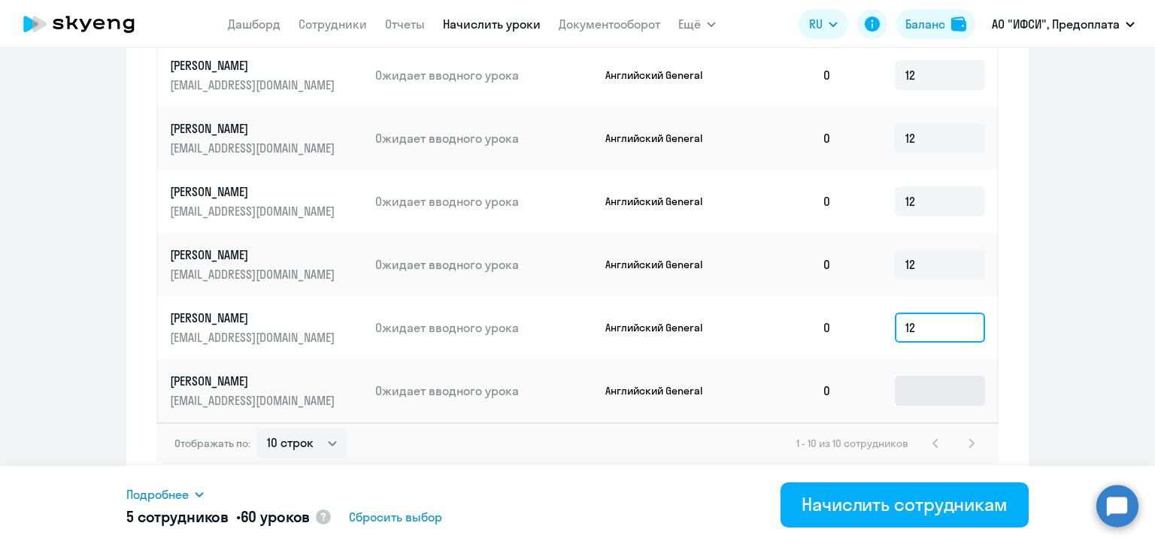
type input "12"
click at [927, 380] on input at bounding box center [940, 391] width 90 height 30
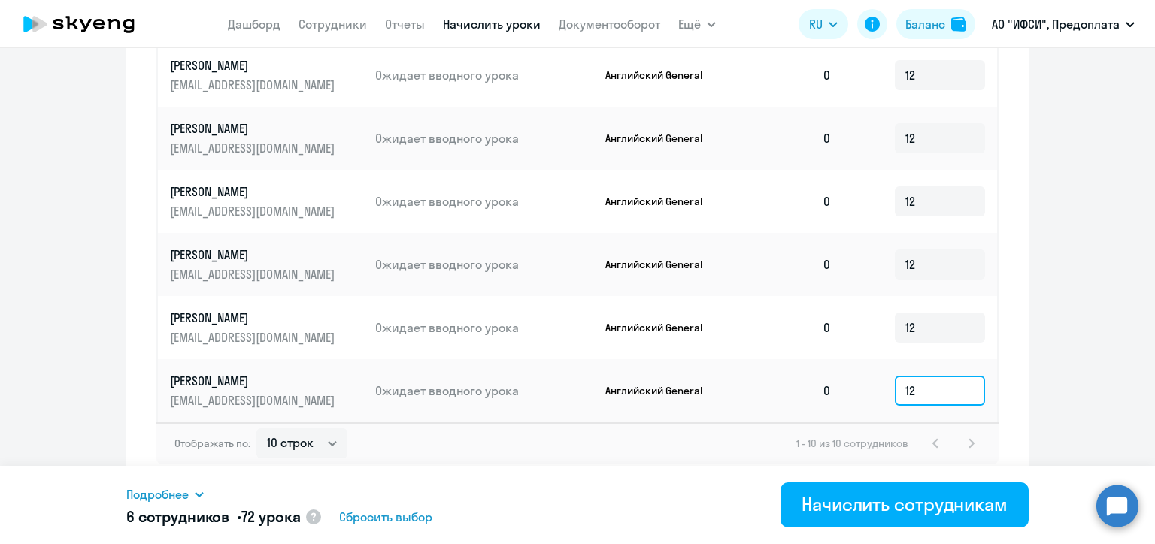
scroll to position [982, 0]
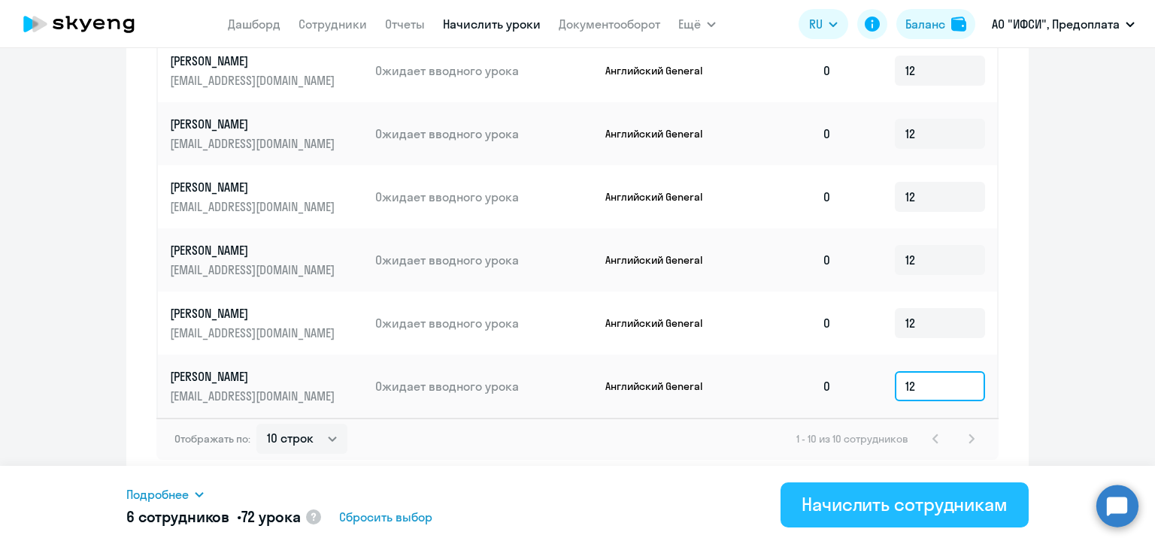
type input "12"
click at [911, 499] on div "Начислить сотрудникам" at bounding box center [905, 505] width 206 height 24
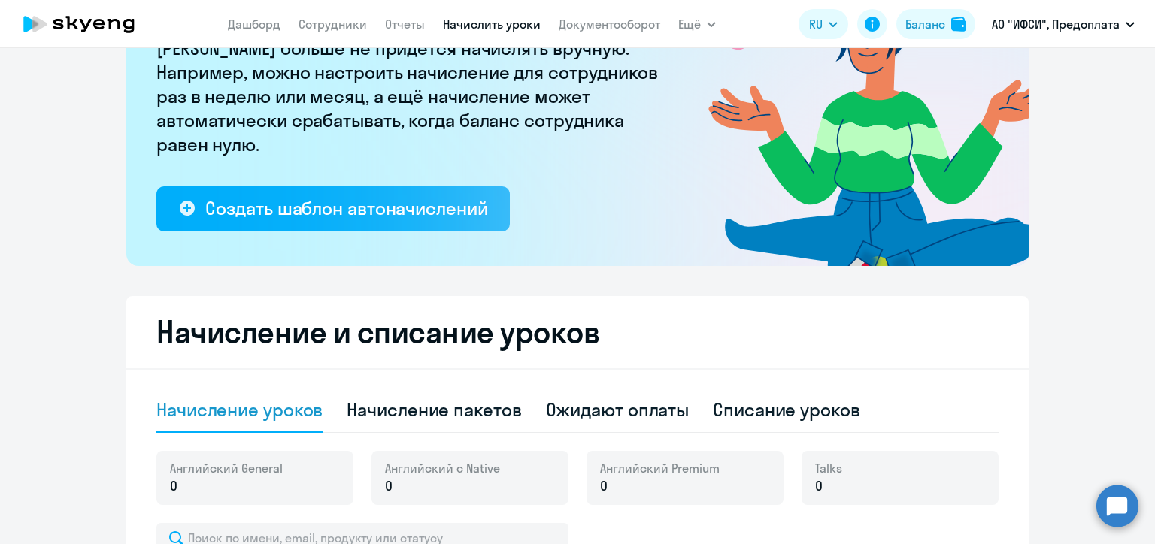
scroll to position [0, 0]
